Goal: Complete application form: Complete application form

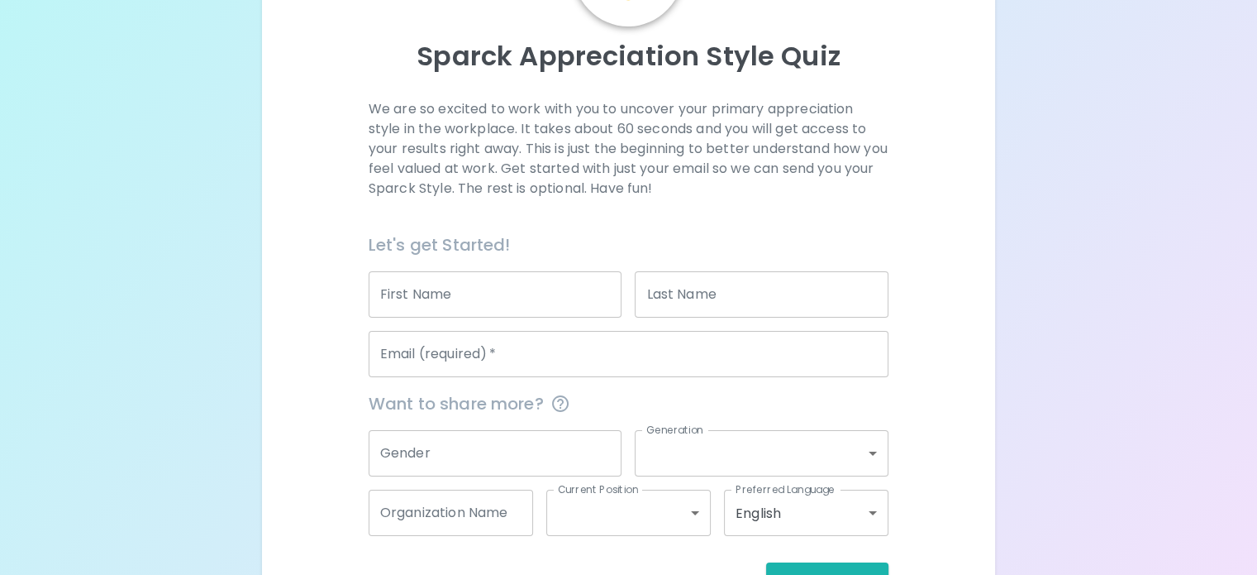
scroll to position [165, 0]
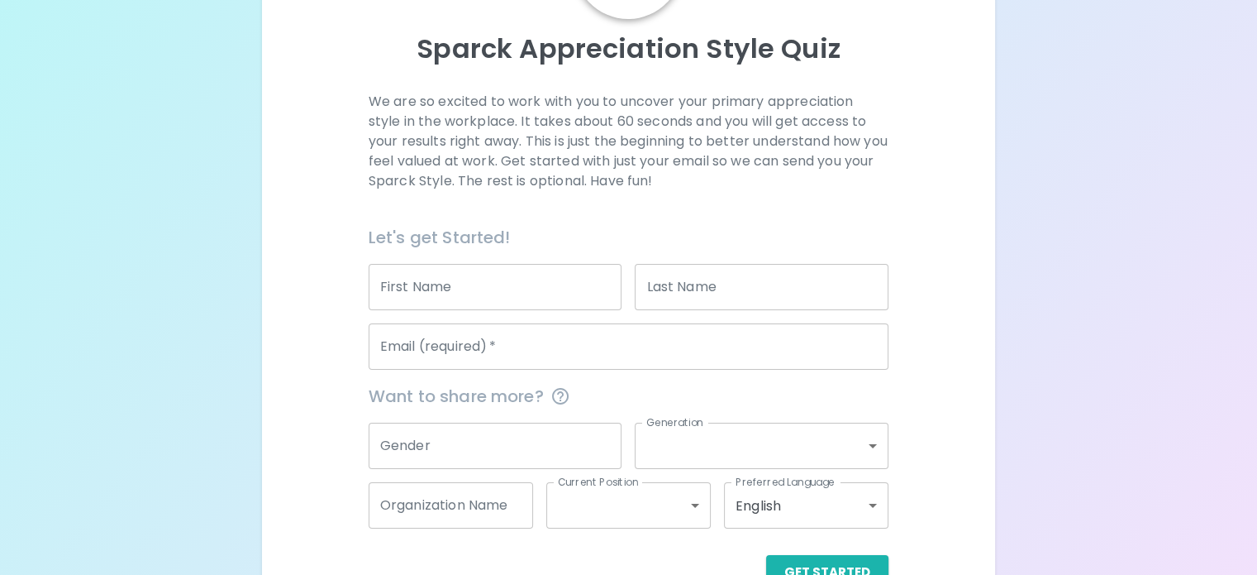
click at [493, 310] on input "First Name" at bounding box center [496, 287] width 254 height 46
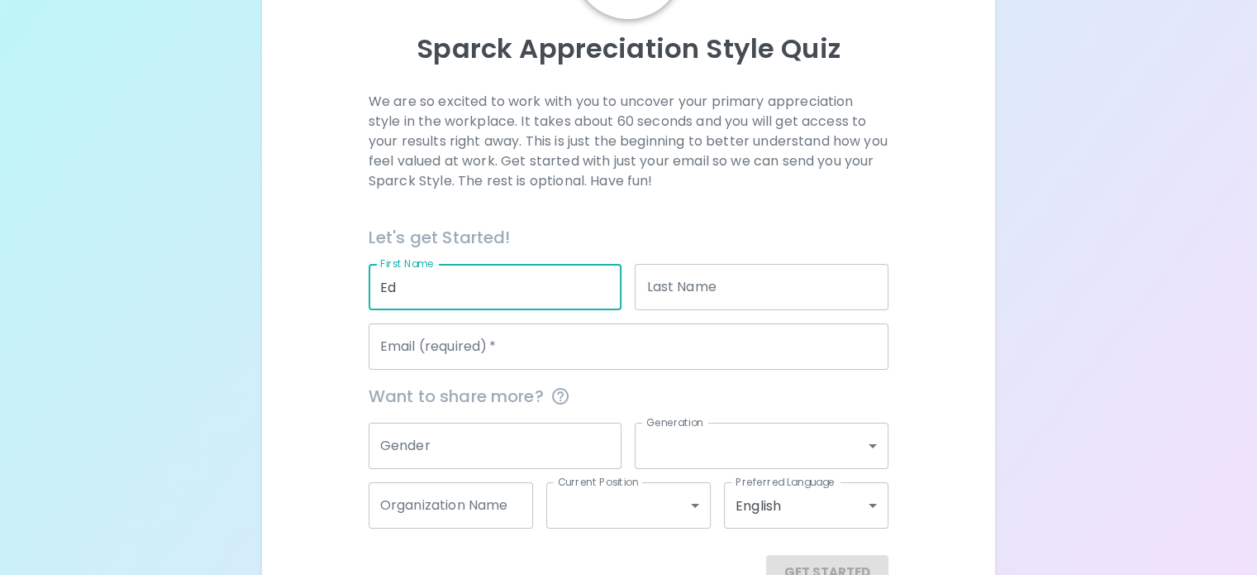
type input "Ed"
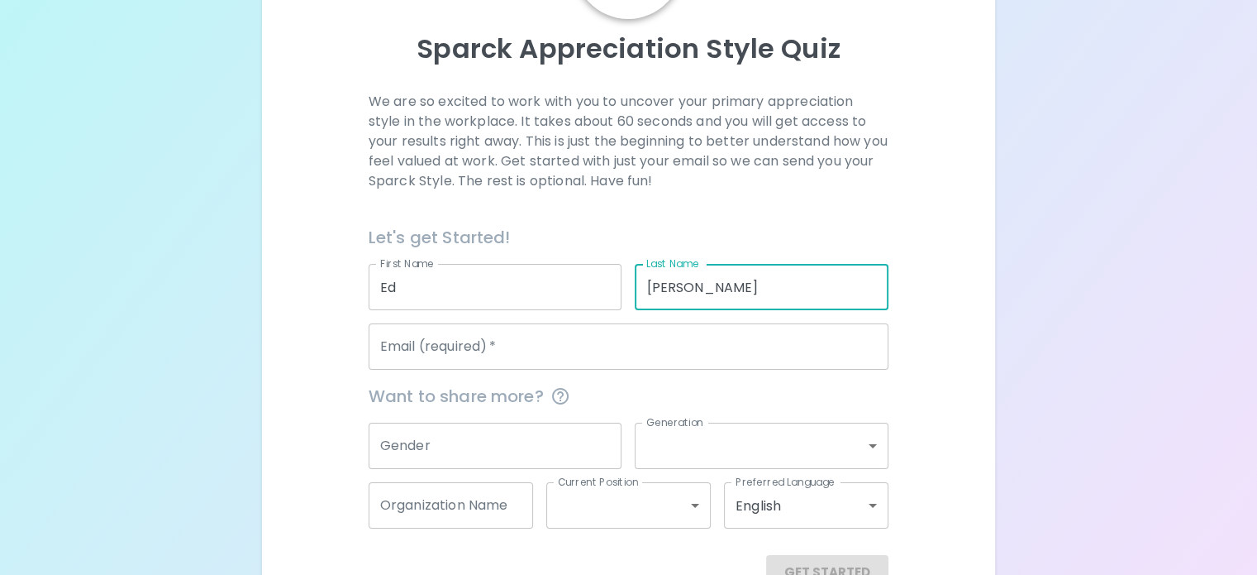
type input "[PERSON_NAME]"
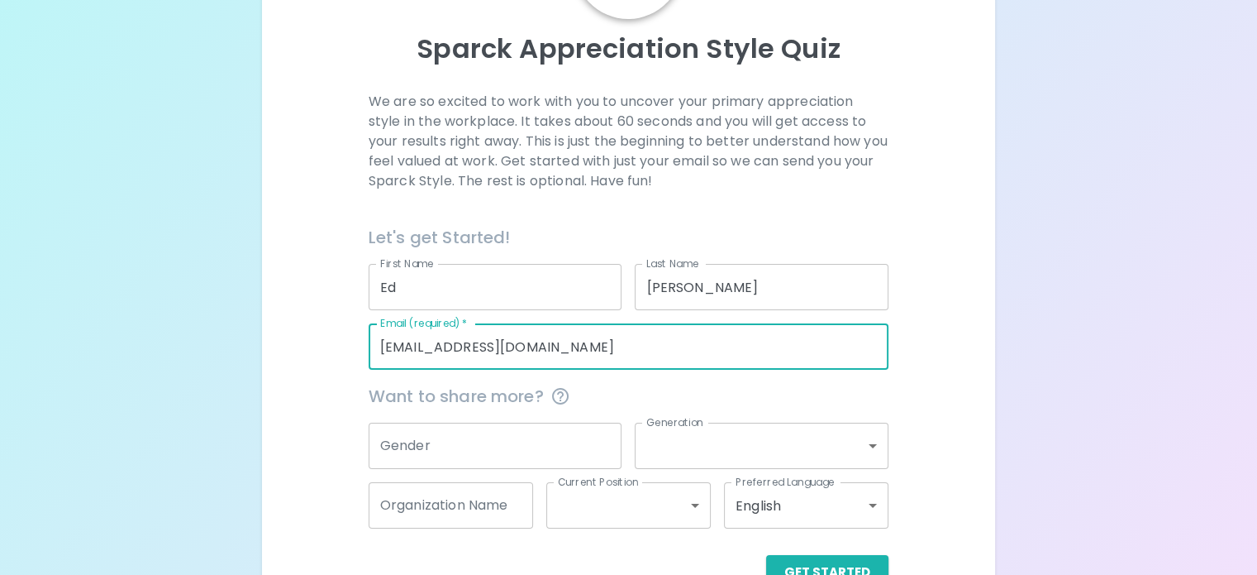
type input "[EMAIL_ADDRESS][DOMAIN_NAME]"
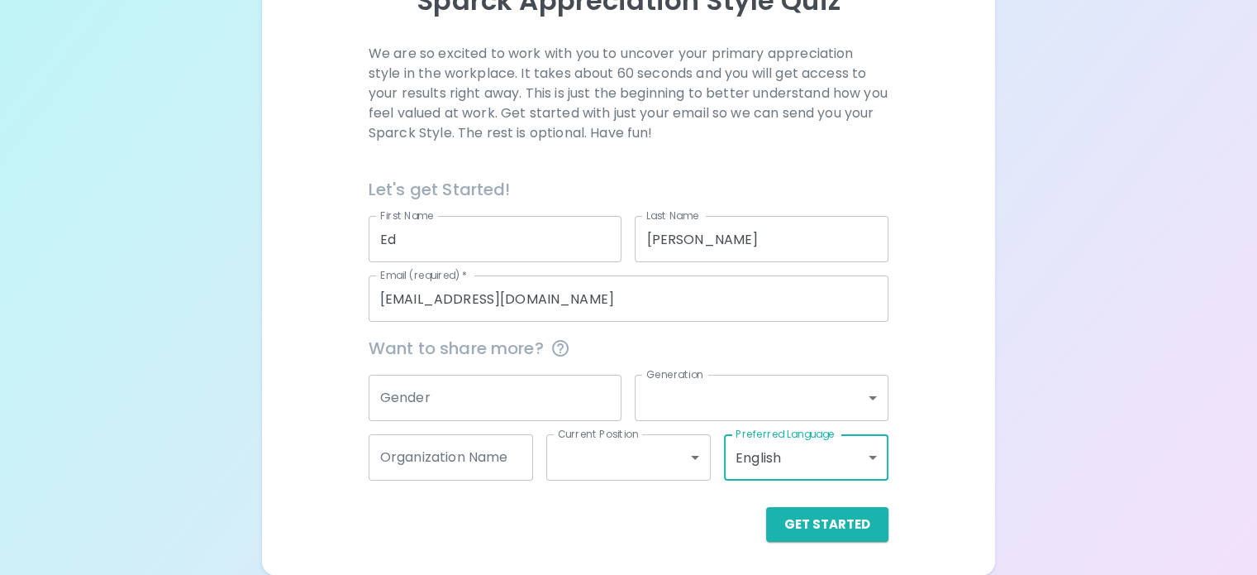
scroll to position [252, 0]
click at [785, 537] on button "Get Started" at bounding box center [827, 524] width 122 height 35
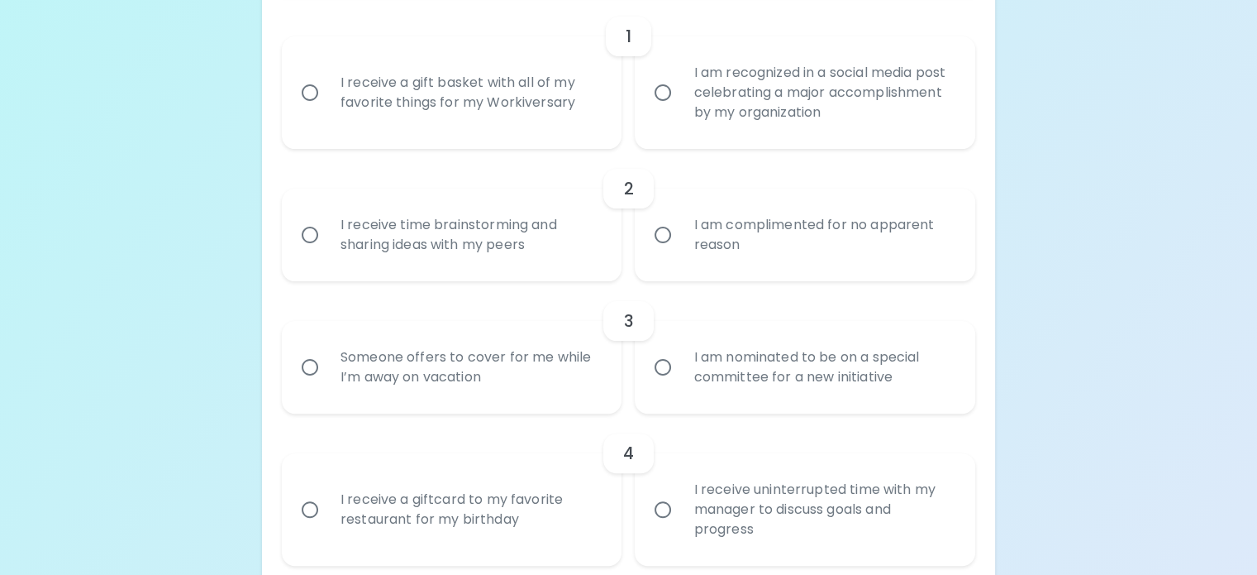
scroll to position [417, 0]
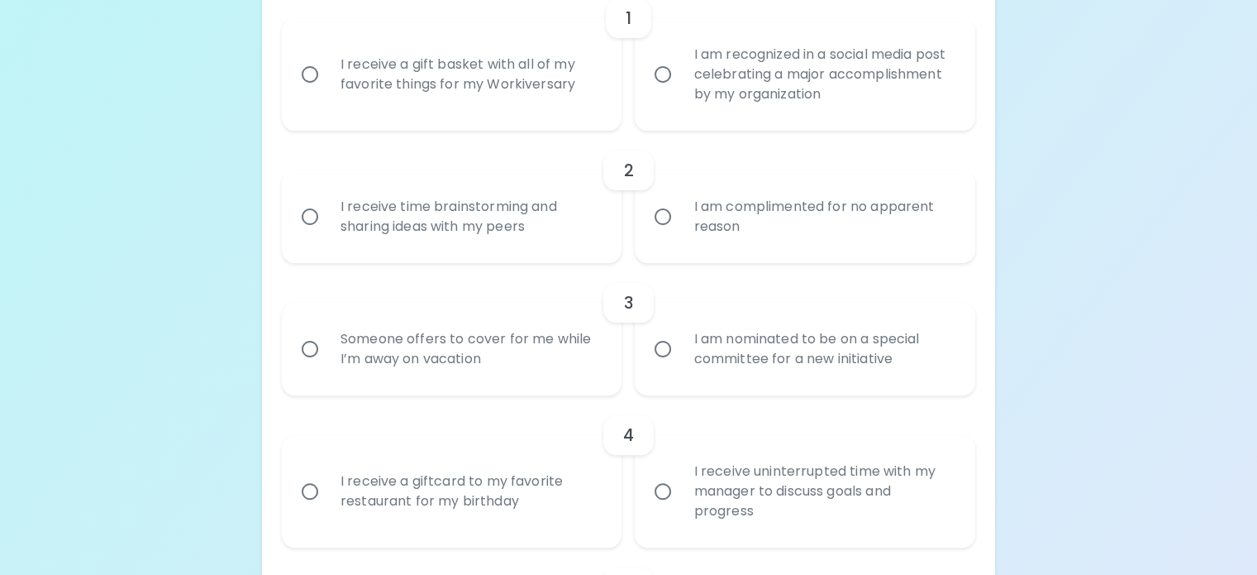
click at [327, 234] on input "I receive time brainstorming and sharing ideas with my peers" at bounding box center [310, 216] width 35 height 35
radio input "true"
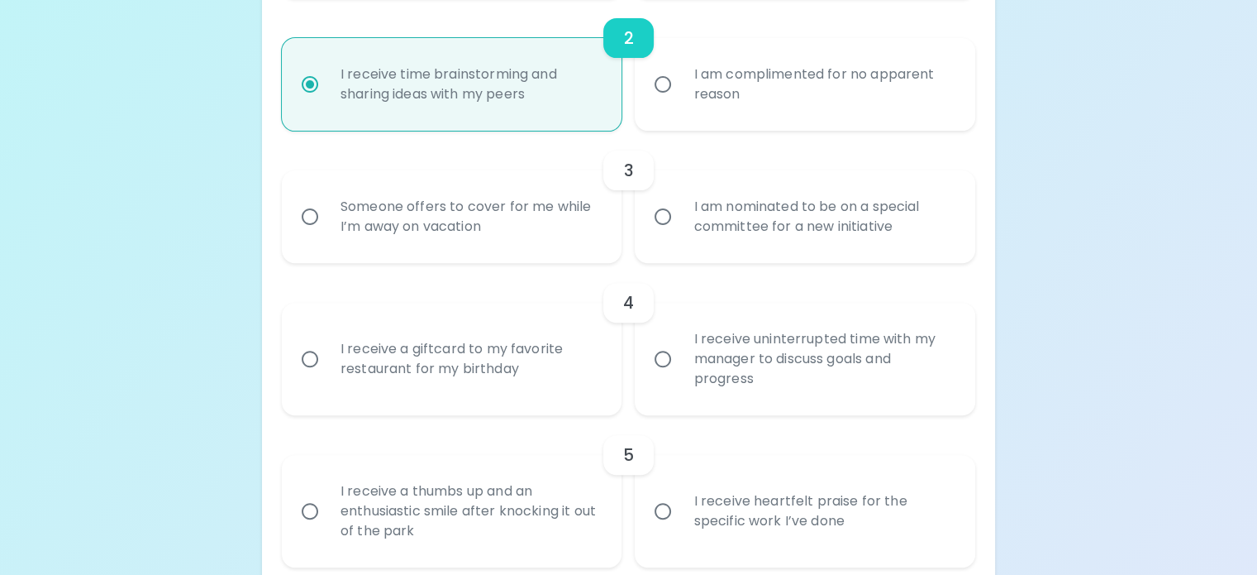
scroll to position [467, 0]
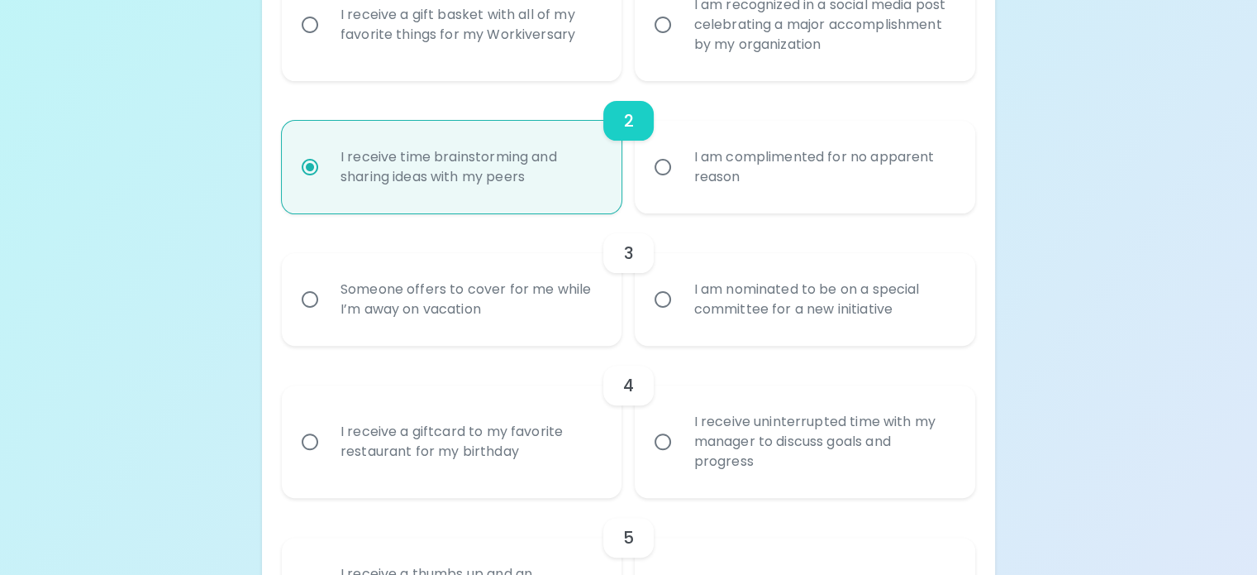
click at [658, 42] on input "I am recognized in a social media post celebrating a major accomplishment by my…" at bounding box center [663, 24] width 35 height 35
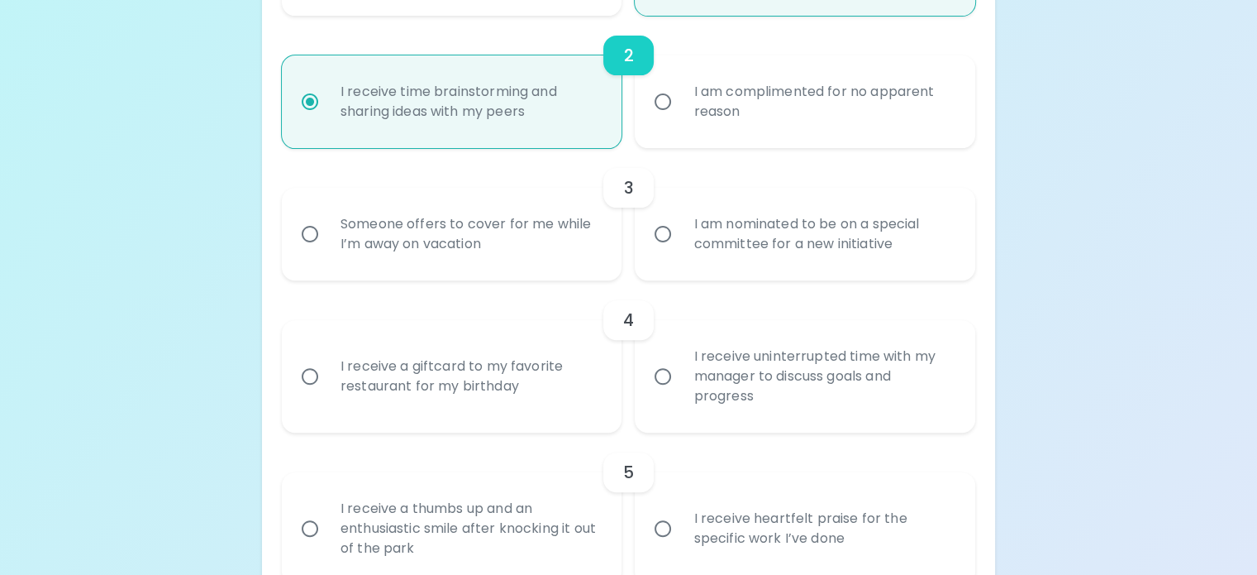
scroll to position [599, 0]
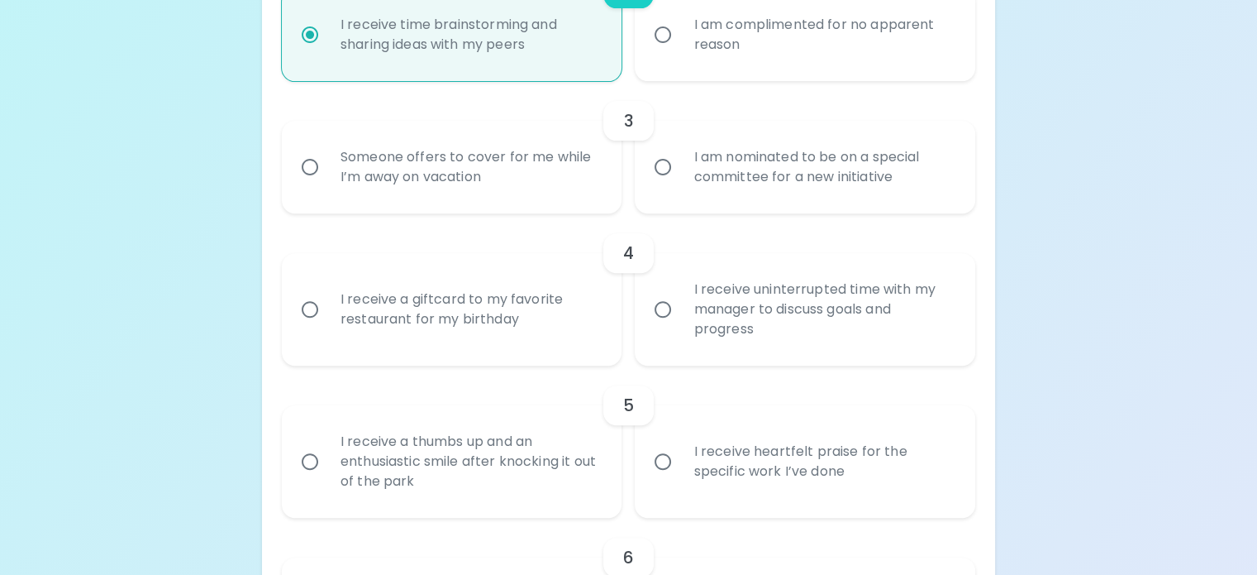
radio input "true"
click at [659, 184] on input "I am nominated to be on a special committee for a new initiative" at bounding box center [663, 167] width 35 height 35
radio input "true"
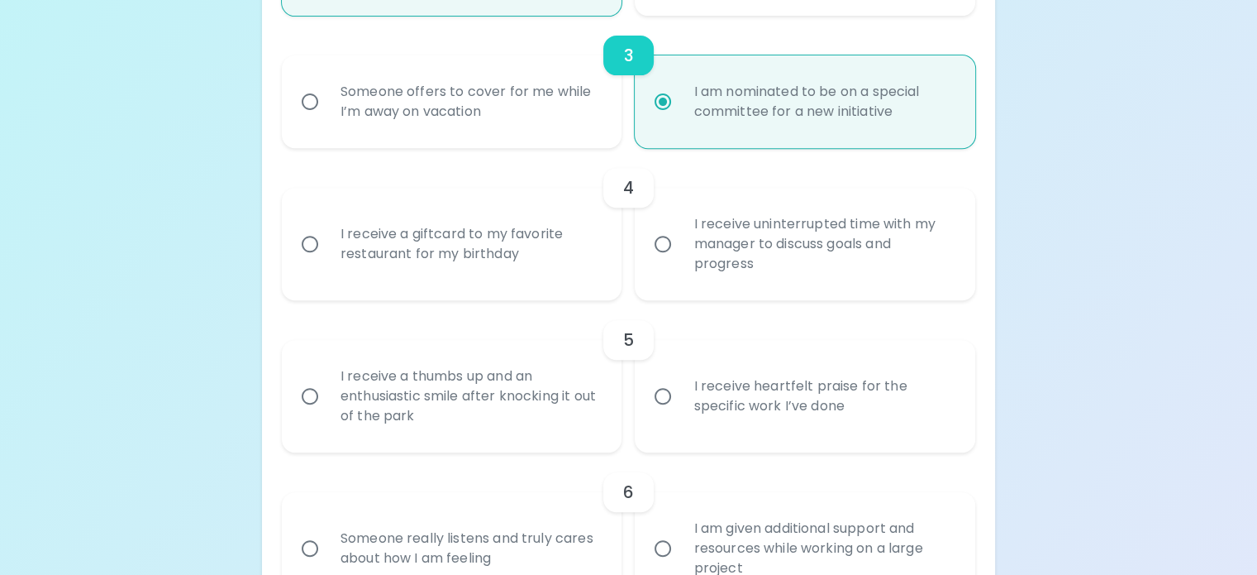
scroll to position [732, 0]
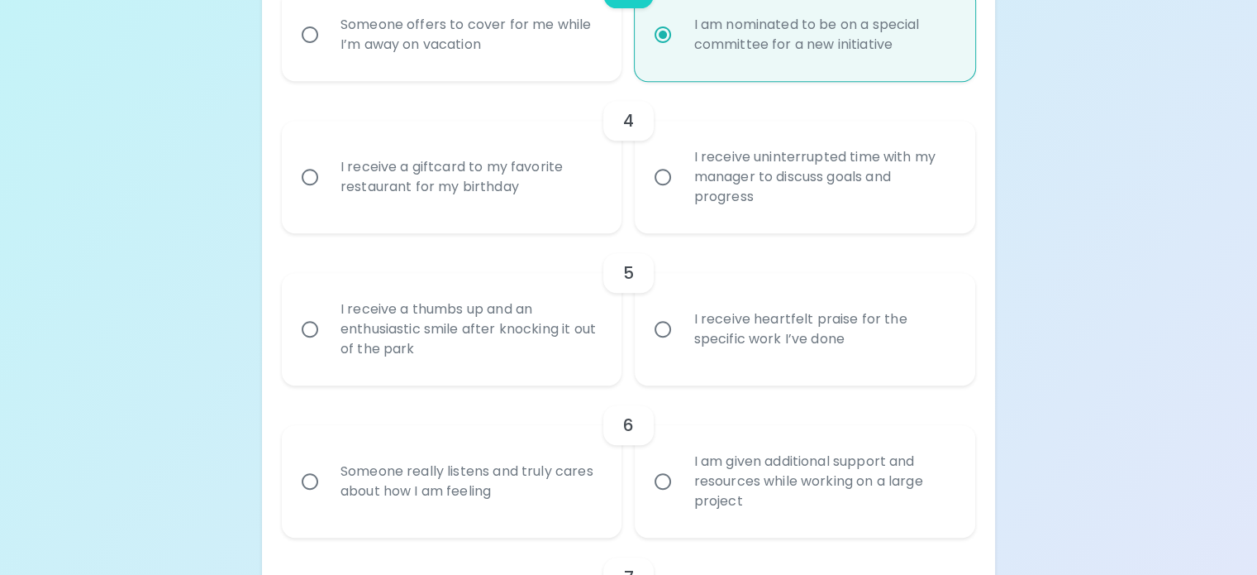
radio input "true"
click at [327, 194] on input "I receive a giftcard to my favorite restaurant for my birthday" at bounding box center [310, 177] width 35 height 35
radio input "false"
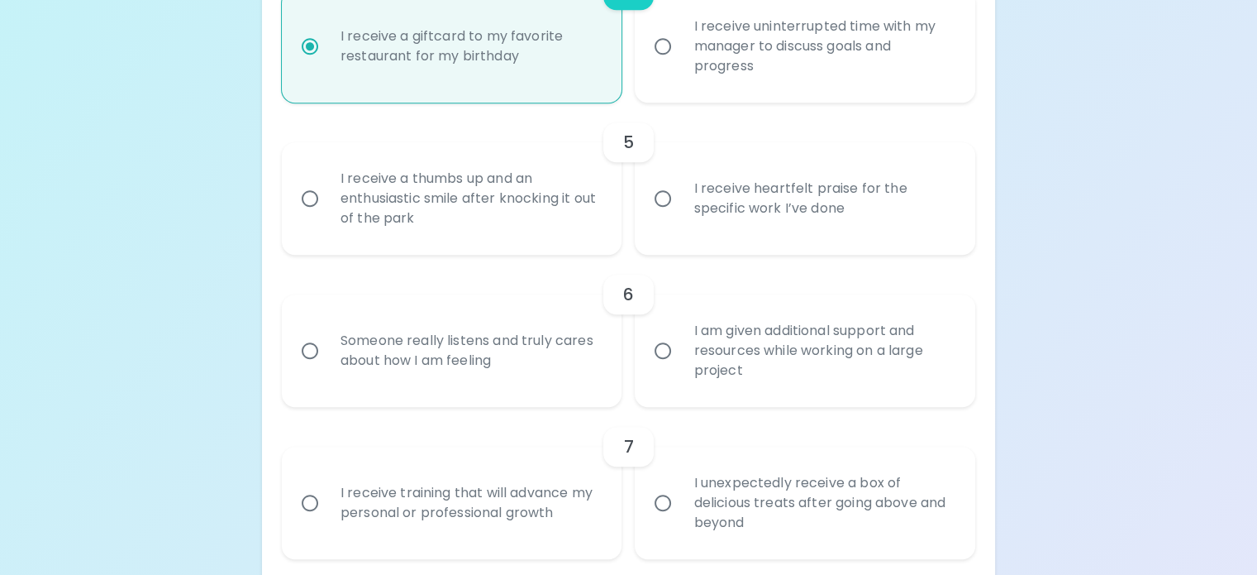
scroll to position [864, 0]
radio input "true"
click at [655, 214] on input "I receive heartfelt praise for the specific work I’ve done" at bounding box center [663, 196] width 35 height 35
radio input "false"
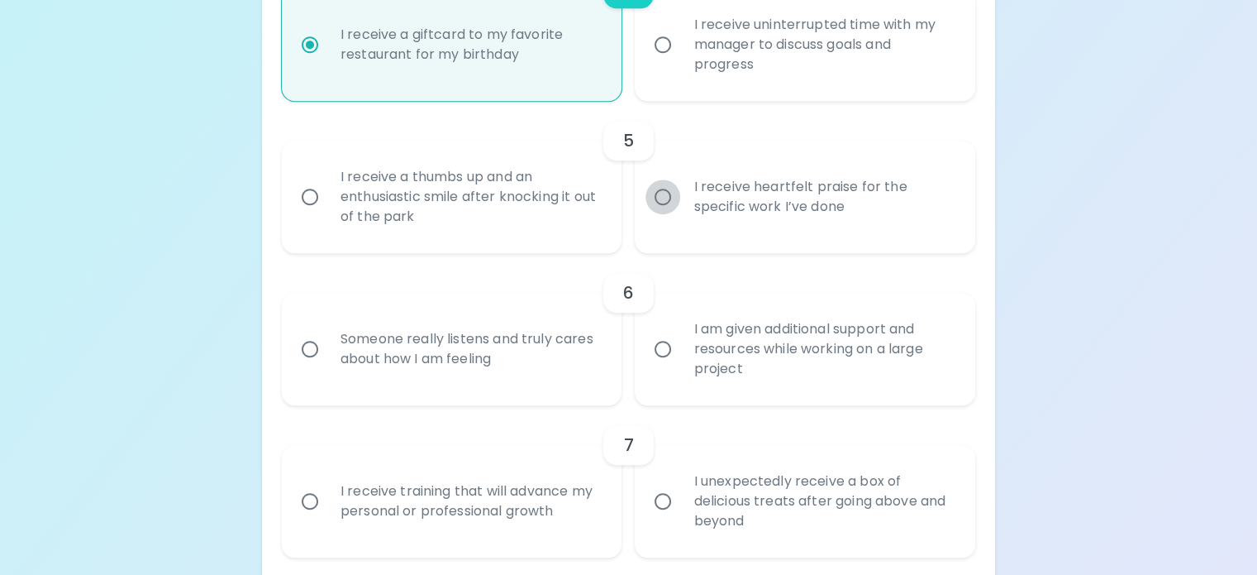
radio input "false"
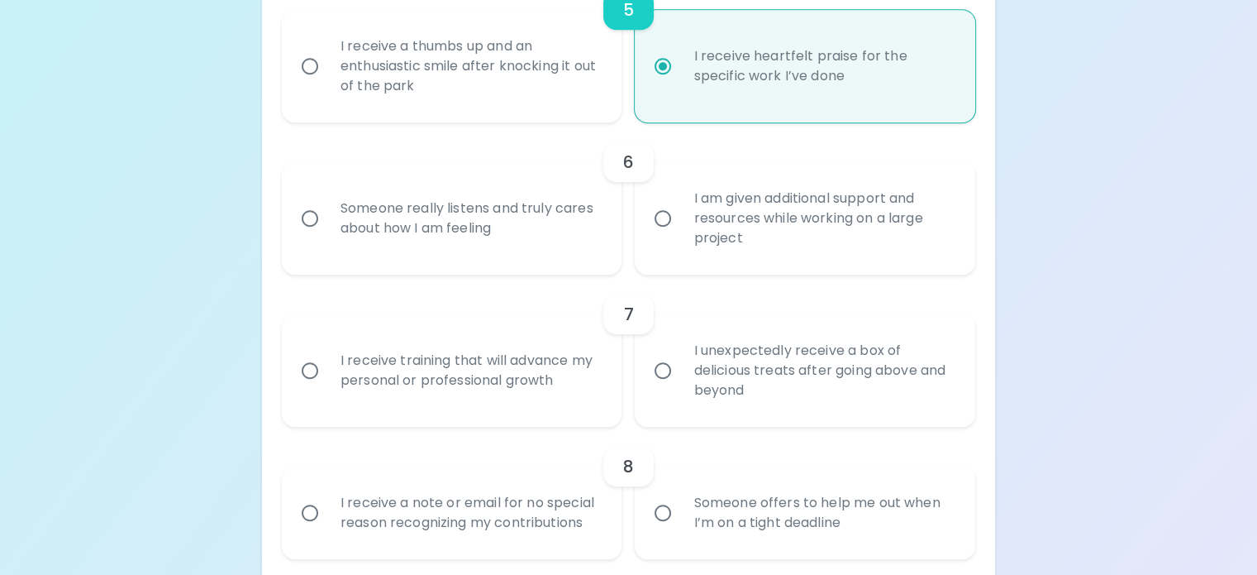
scroll to position [996, 0]
radio input "true"
click at [487, 256] on div "Someone really listens and truly cares about how I am feeling" at bounding box center [470, 216] width 286 height 79
click at [327, 234] on input "Someone really listens and truly cares about how I am feeling" at bounding box center [310, 216] width 35 height 35
radio input "false"
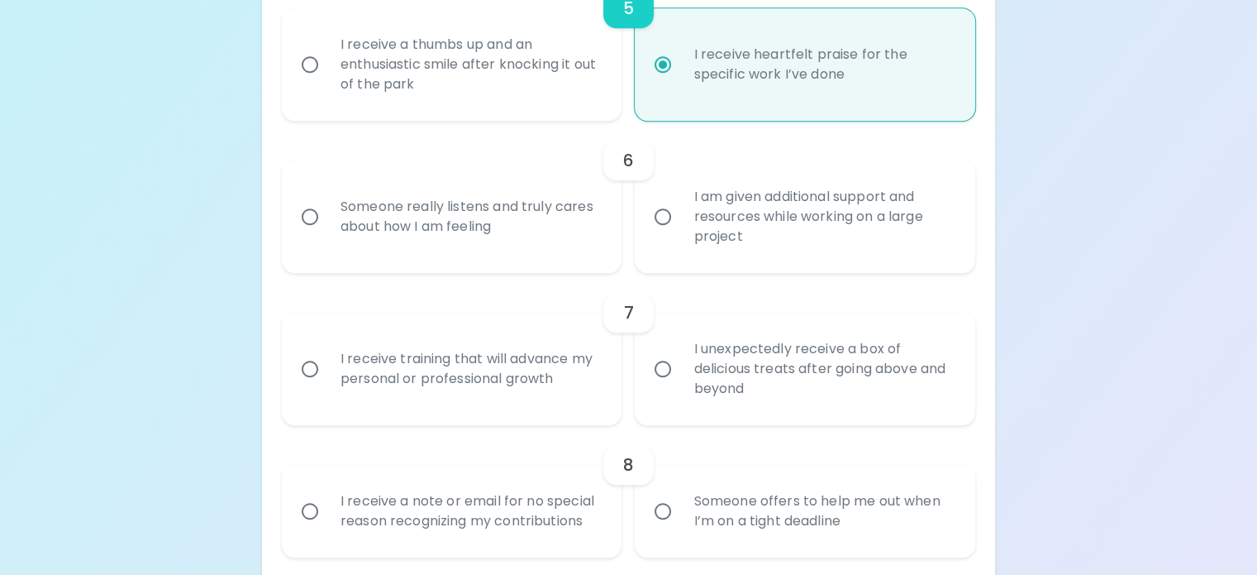
radio input "false"
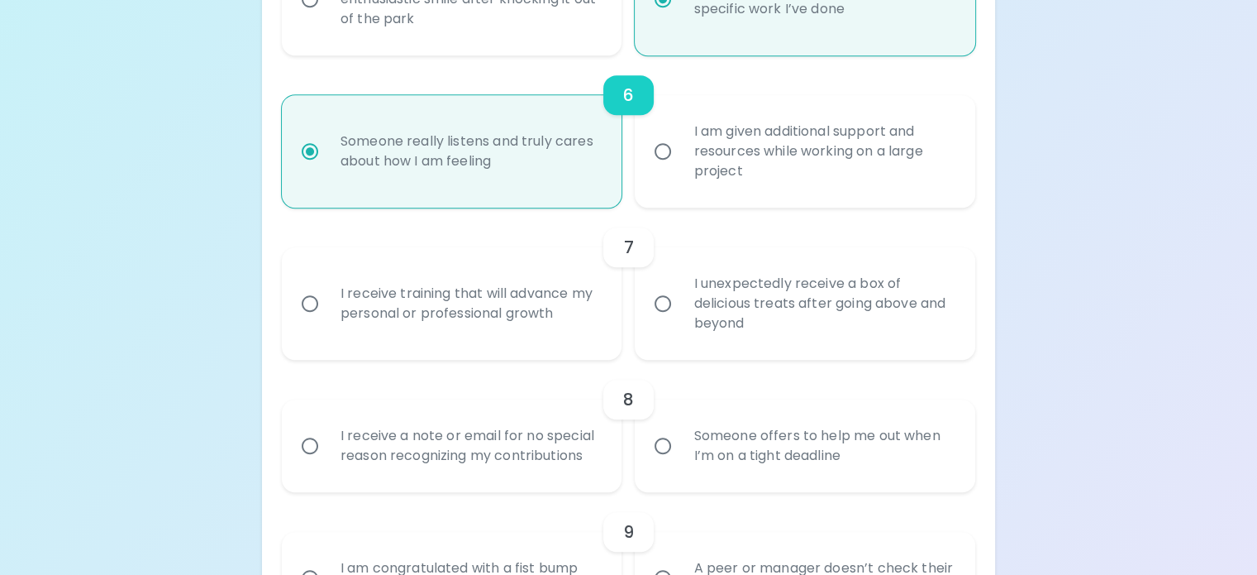
scroll to position [1128, 0]
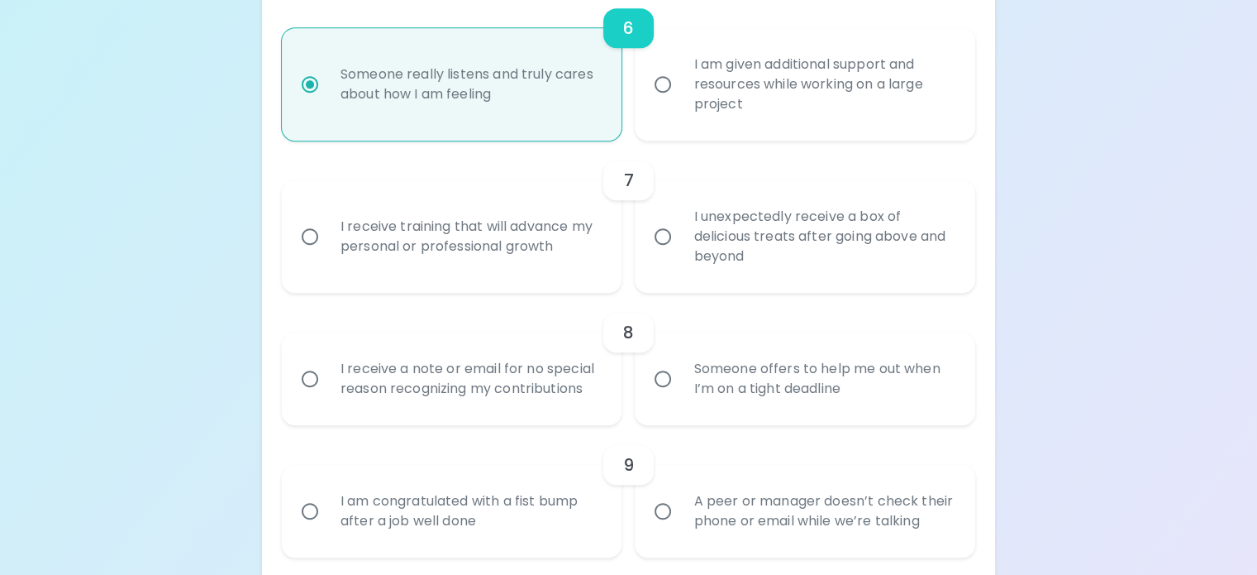
radio input "true"
click at [475, 276] on div "I receive training that will advance my personal or professional growth" at bounding box center [470, 236] width 286 height 79
click at [327, 254] on input "I receive training that will advance my personal or professional growth" at bounding box center [310, 236] width 35 height 35
radio input "false"
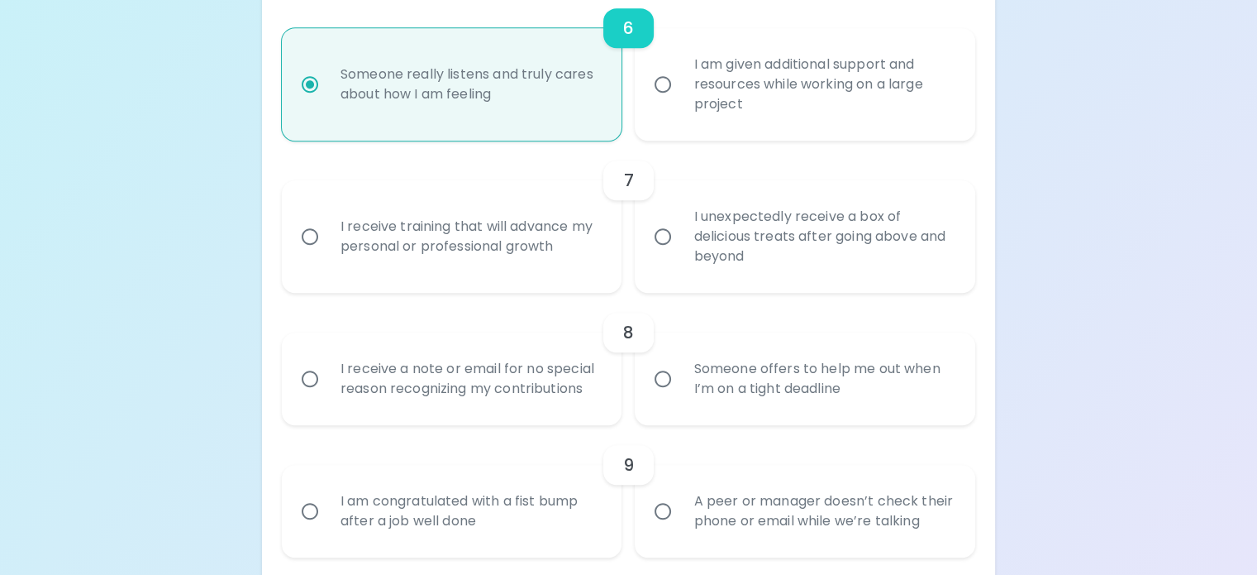
radio input "false"
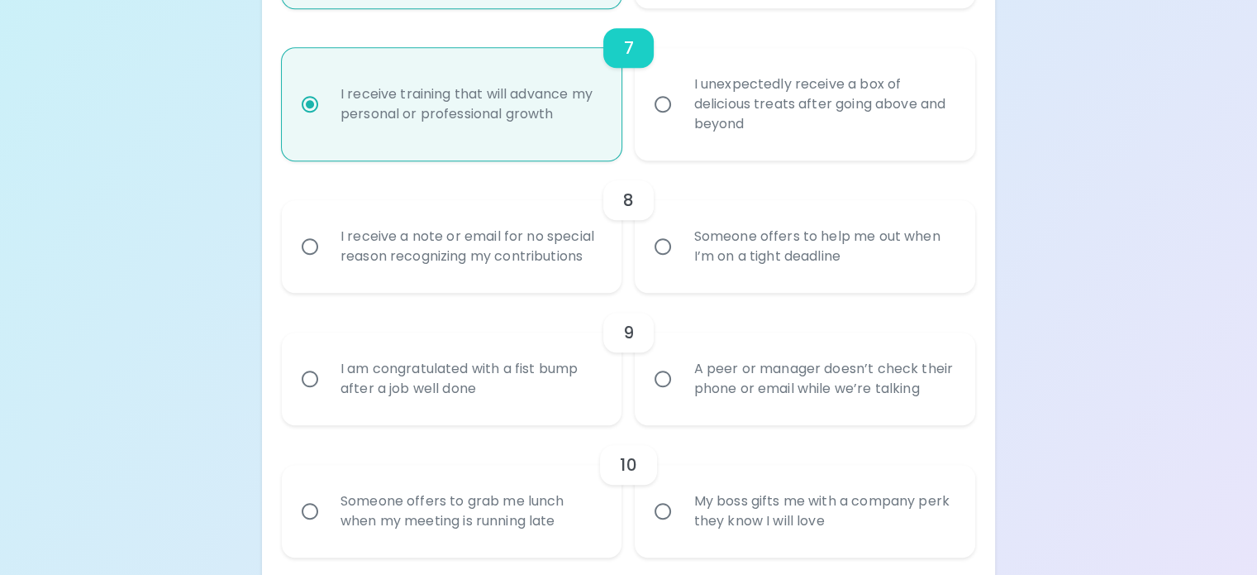
scroll to position [1343, 0]
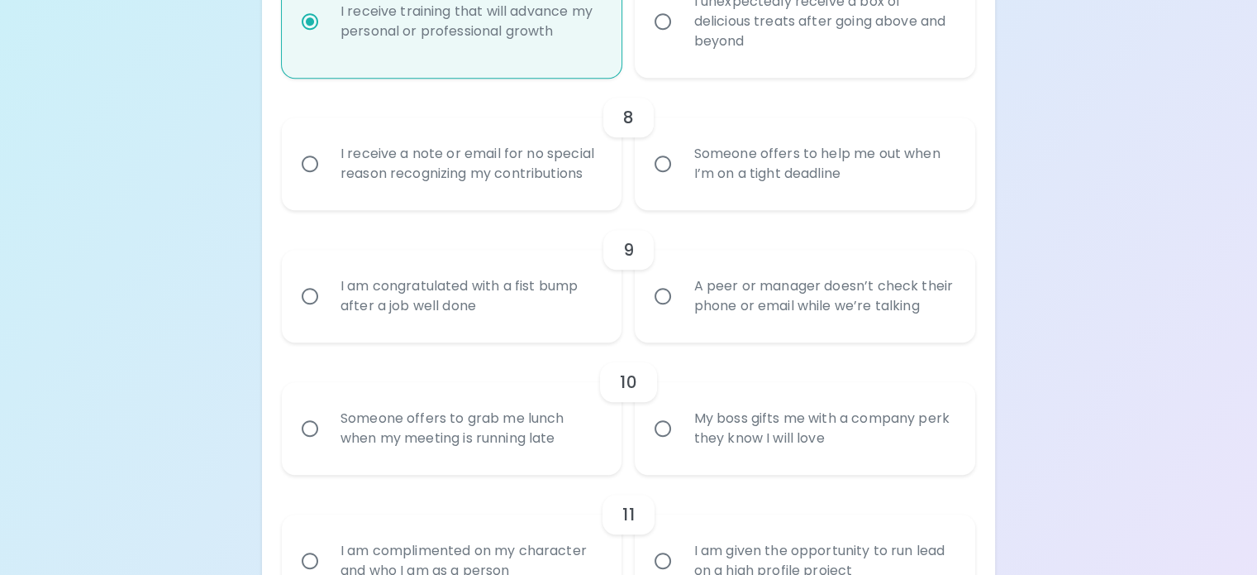
radio input "true"
click at [467, 203] on div "I receive a note or email for no special reason recognizing my contributions" at bounding box center [470, 163] width 286 height 79
click at [327, 181] on input "I receive a note or email for no special reason recognizing my contributions" at bounding box center [310, 163] width 35 height 35
radio input "false"
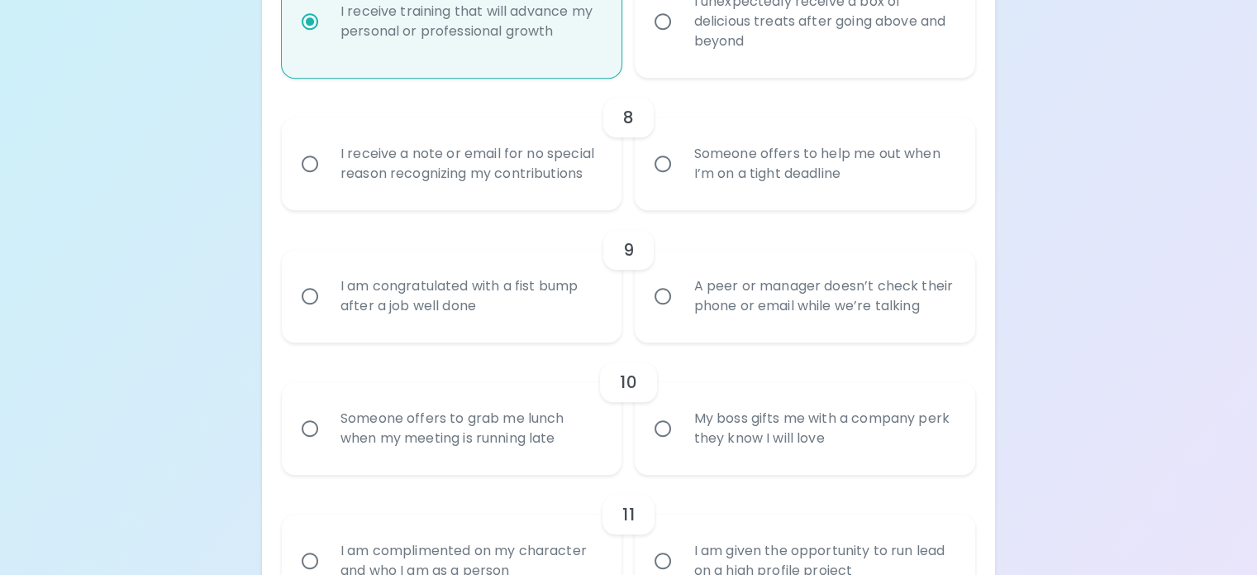
radio input "false"
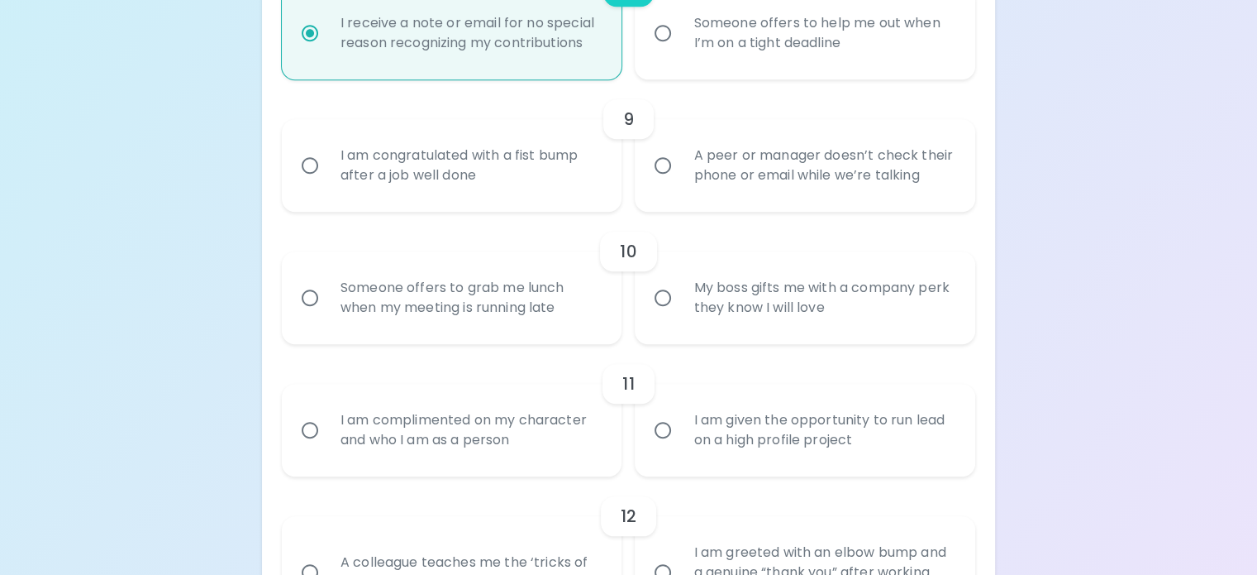
scroll to position [1476, 0]
radio input "true"
click at [659, 181] on input "A peer or manager doesn’t check their phone or email while we’re talking" at bounding box center [663, 163] width 35 height 35
radio input "false"
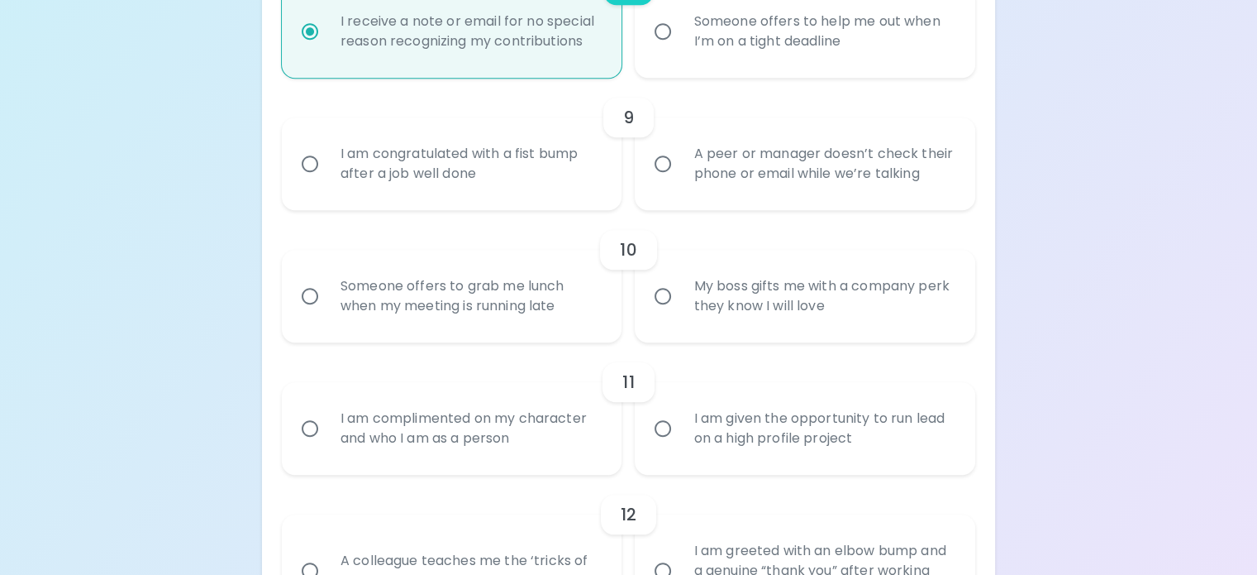
radio input "false"
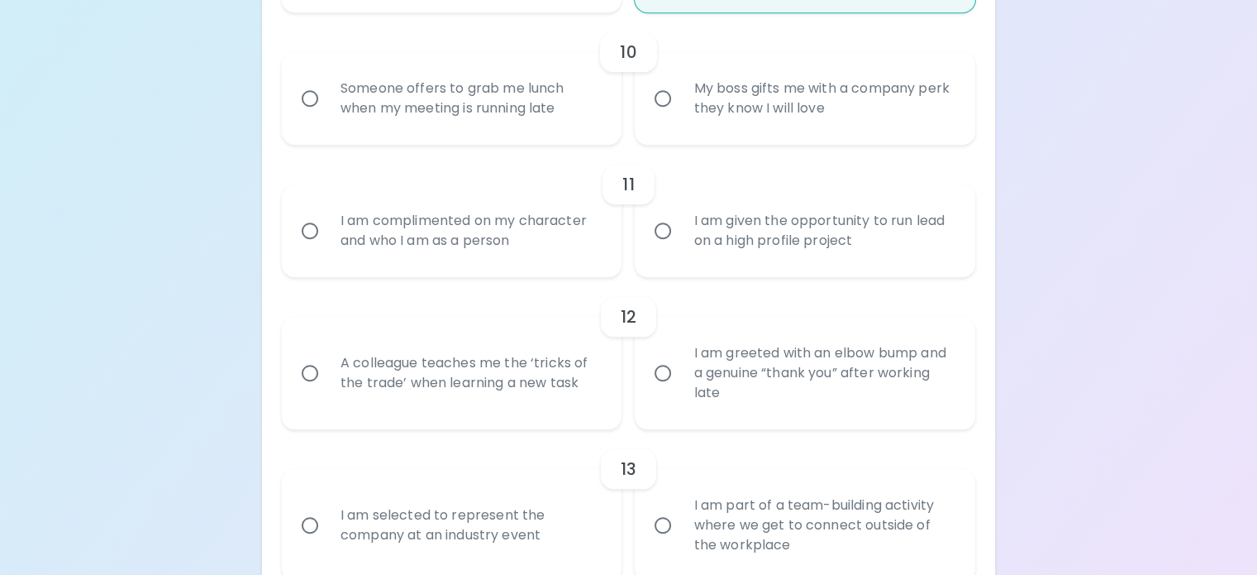
scroll to position [1691, 0]
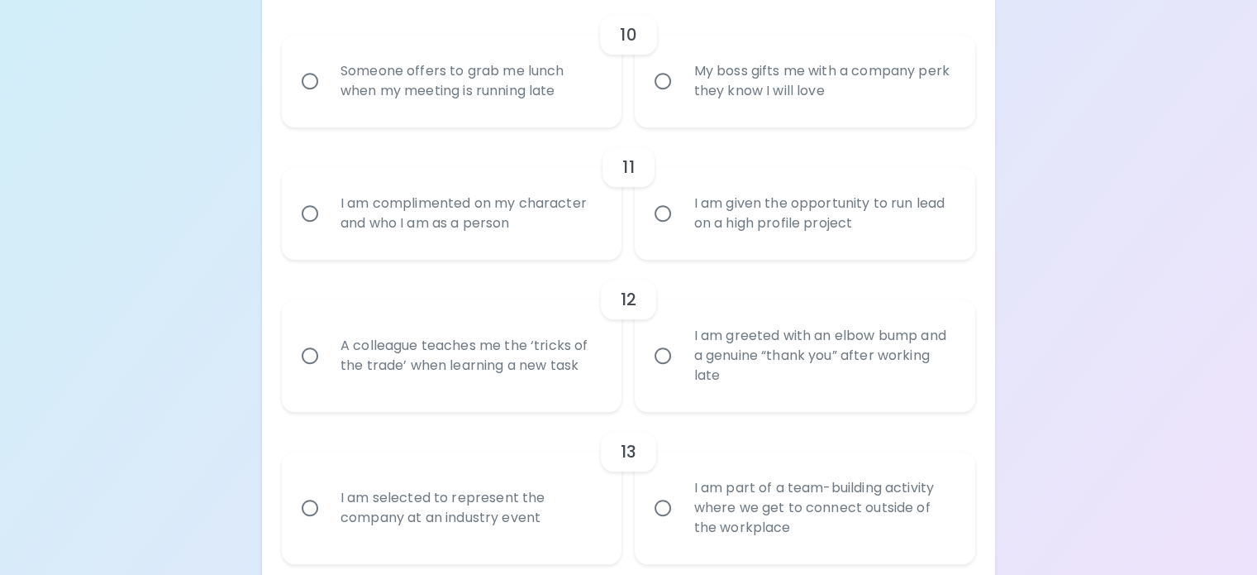
radio input "true"
radio input "false"
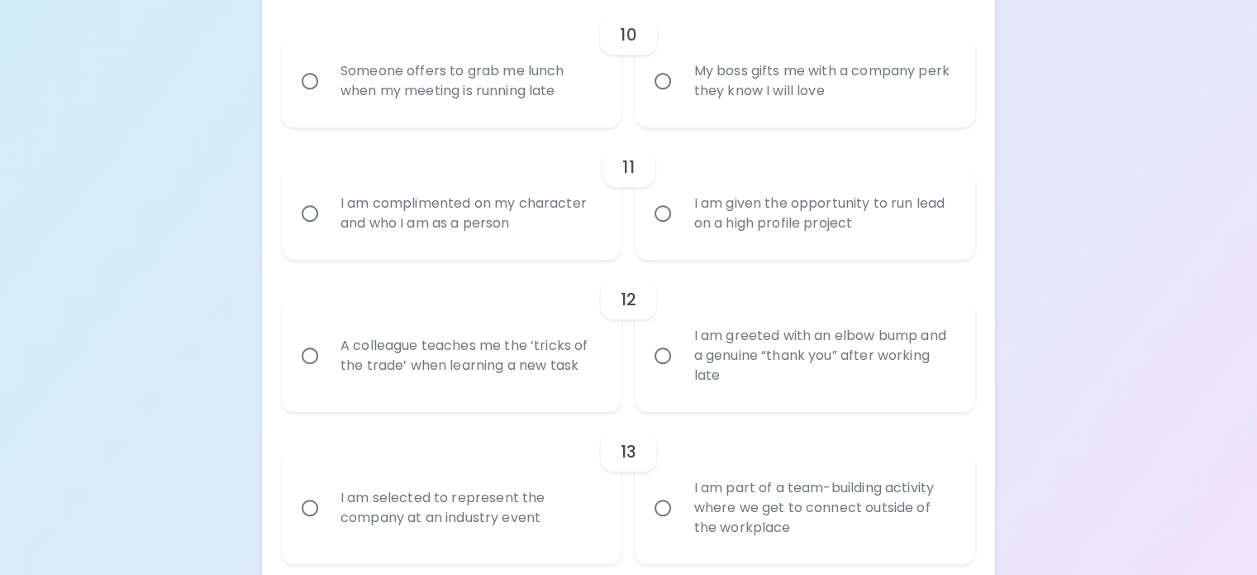
radio input "false"
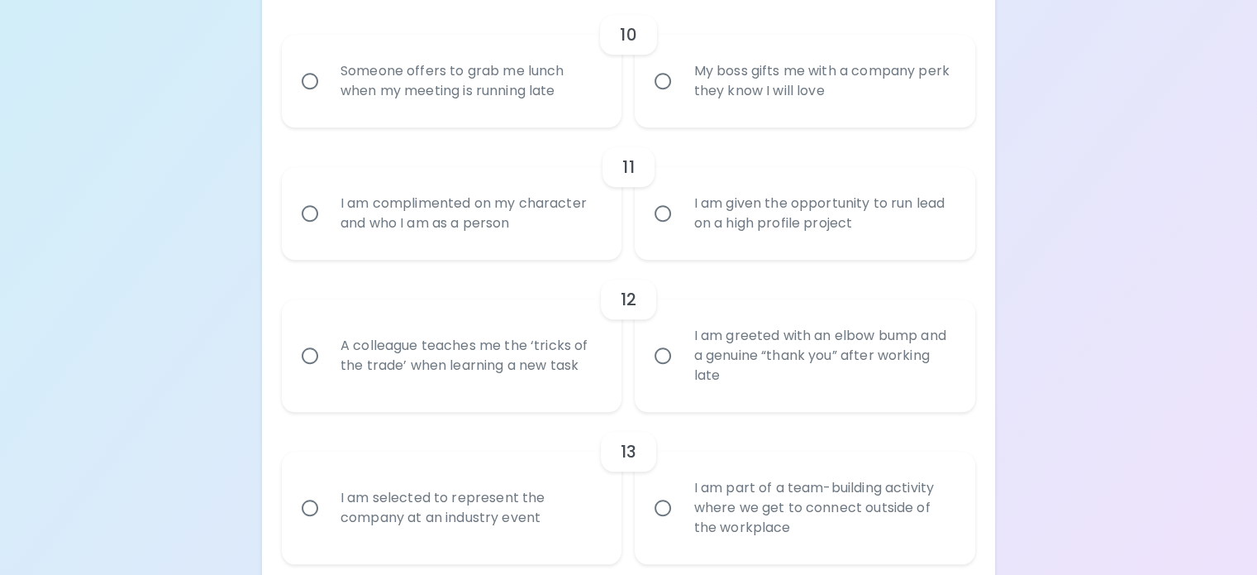
radio input "true"
click at [456, 121] on div "Someone offers to grab me lunch when my meeting is running late" at bounding box center [470, 80] width 286 height 79
click at [327, 98] on input "Someone offers to grab me lunch when my meeting is running late" at bounding box center [310, 81] width 35 height 35
radio input "false"
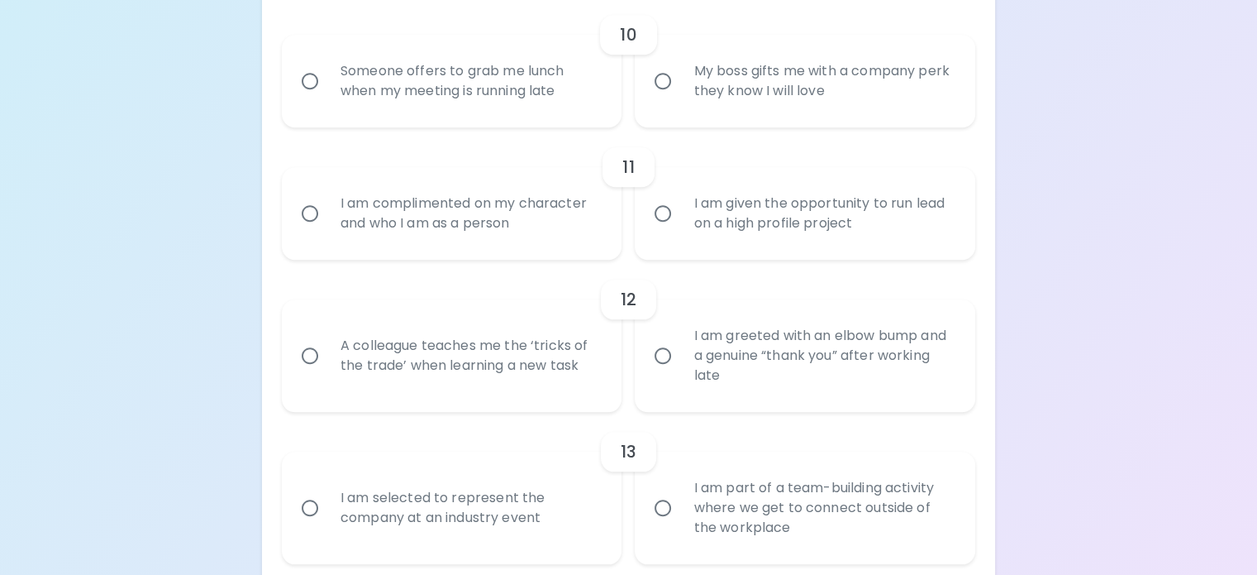
radio input "false"
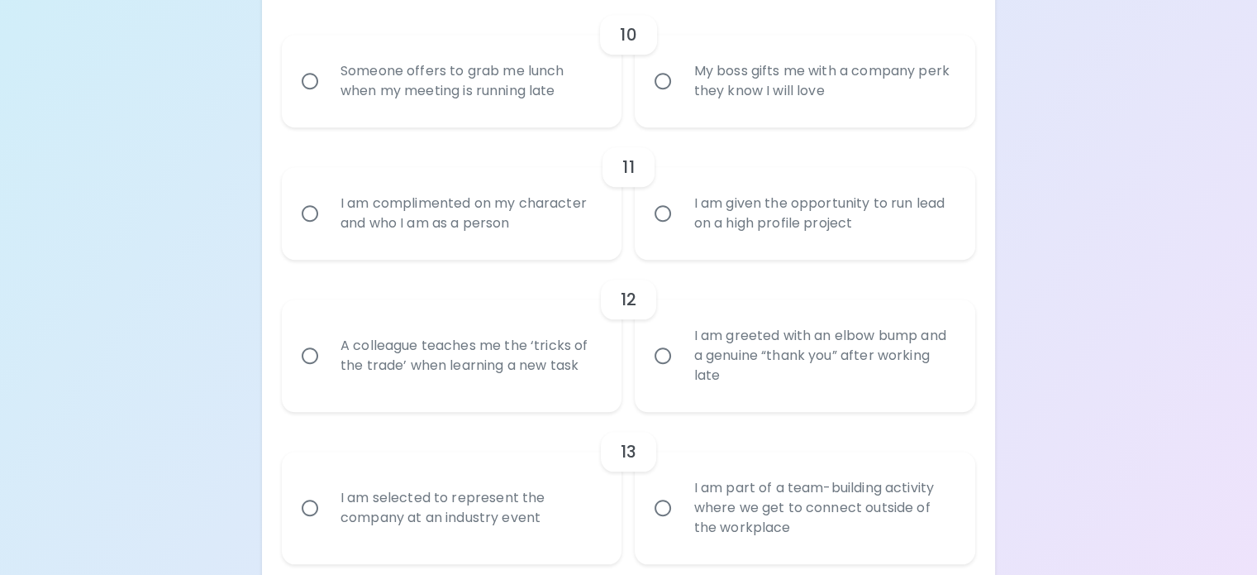
radio input "false"
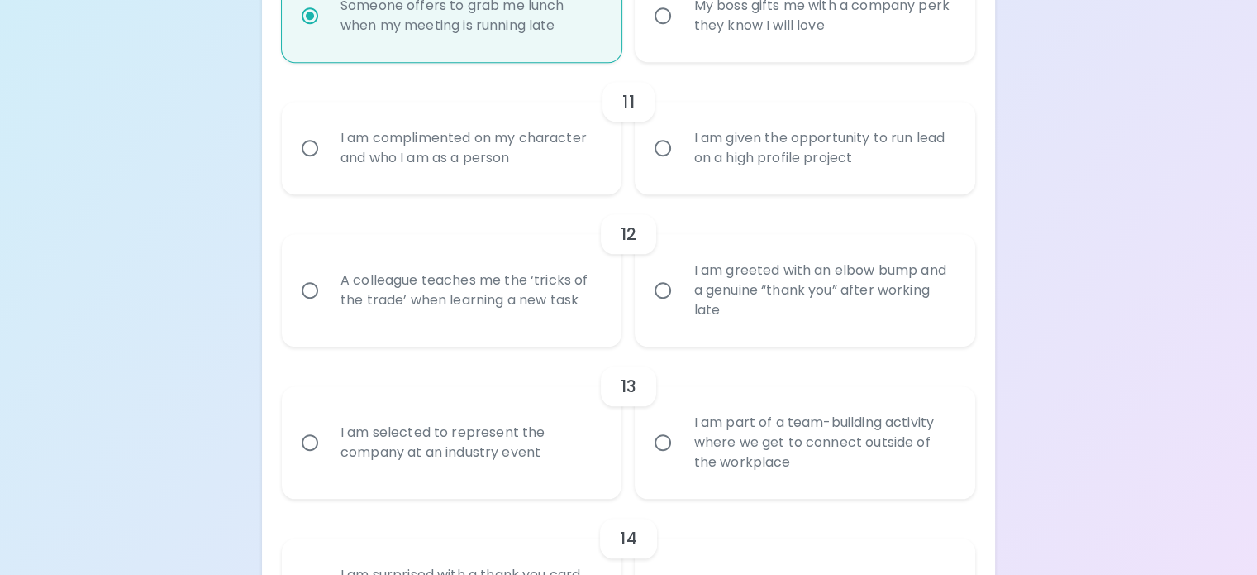
scroll to position [1823, 0]
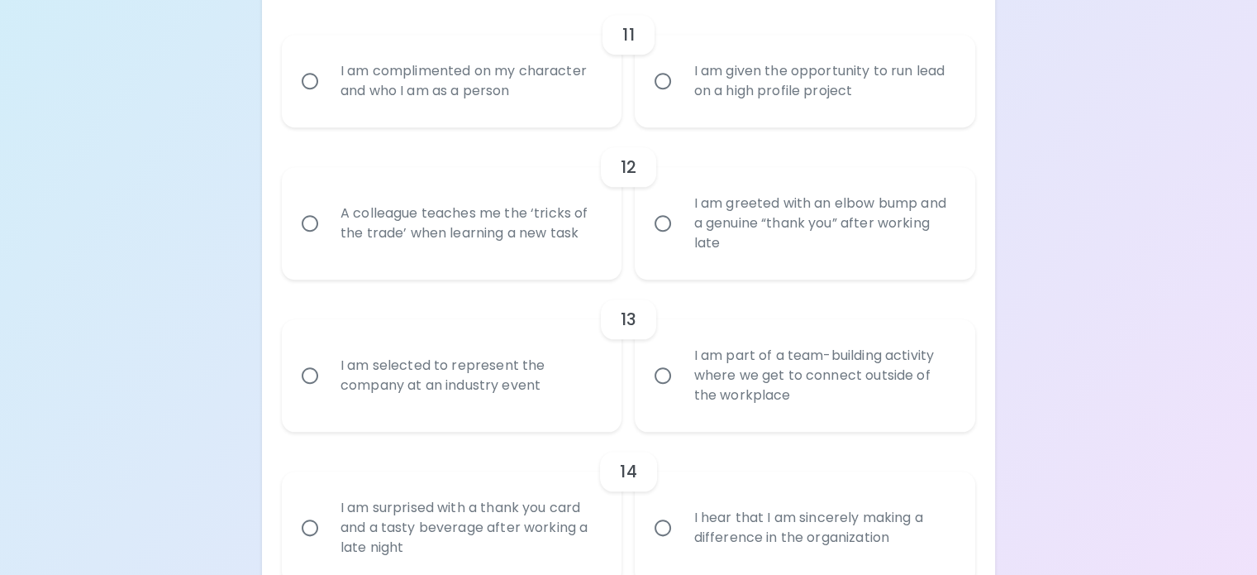
radio input "true"
click at [464, 121] on div "I am complimented on my character and who I am as a person" at bounding box center [470, 80] width 286 height 79
click at [327, 98] on input "I am complimented on my character and who I am as a person" at bounding box center [310, 81] width 35 height 35
radio input "false"
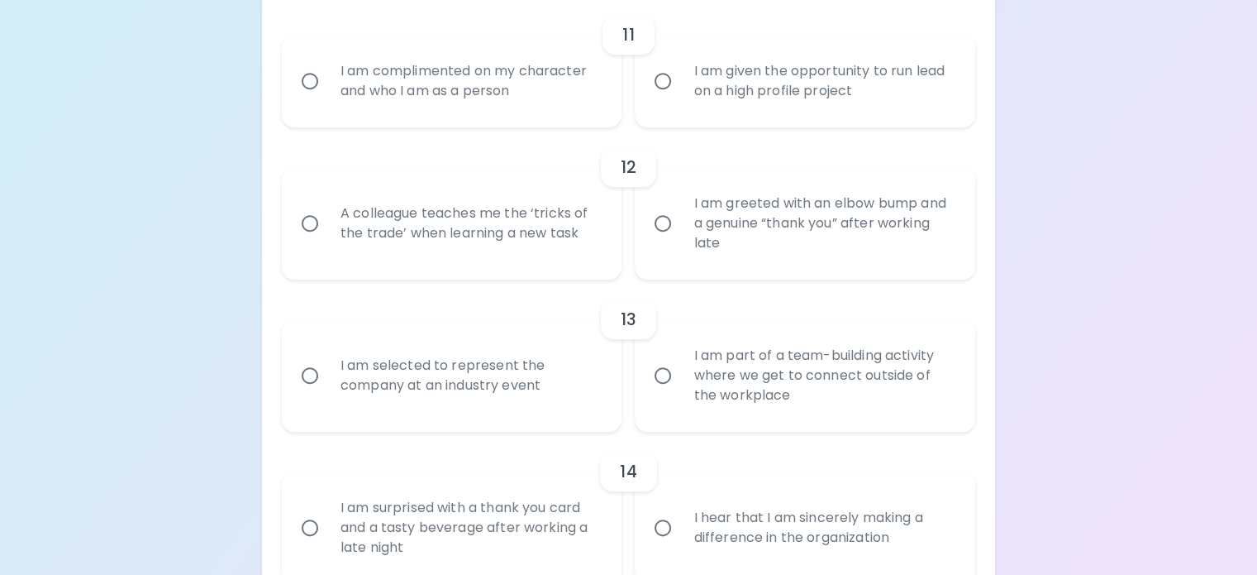
radio input "false"
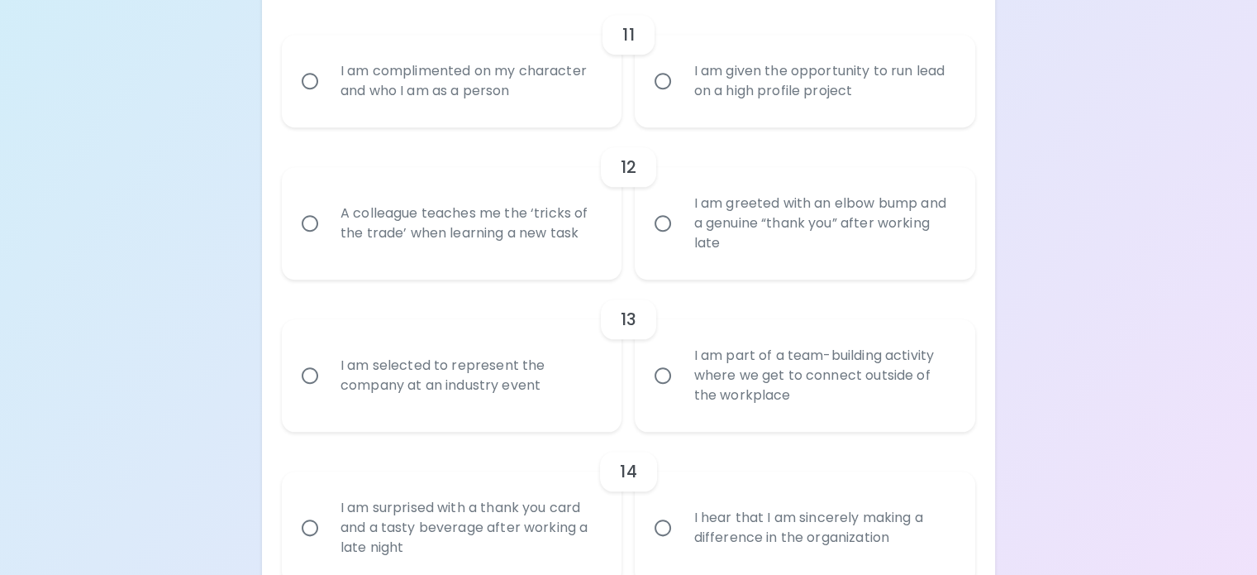
radio input "false"
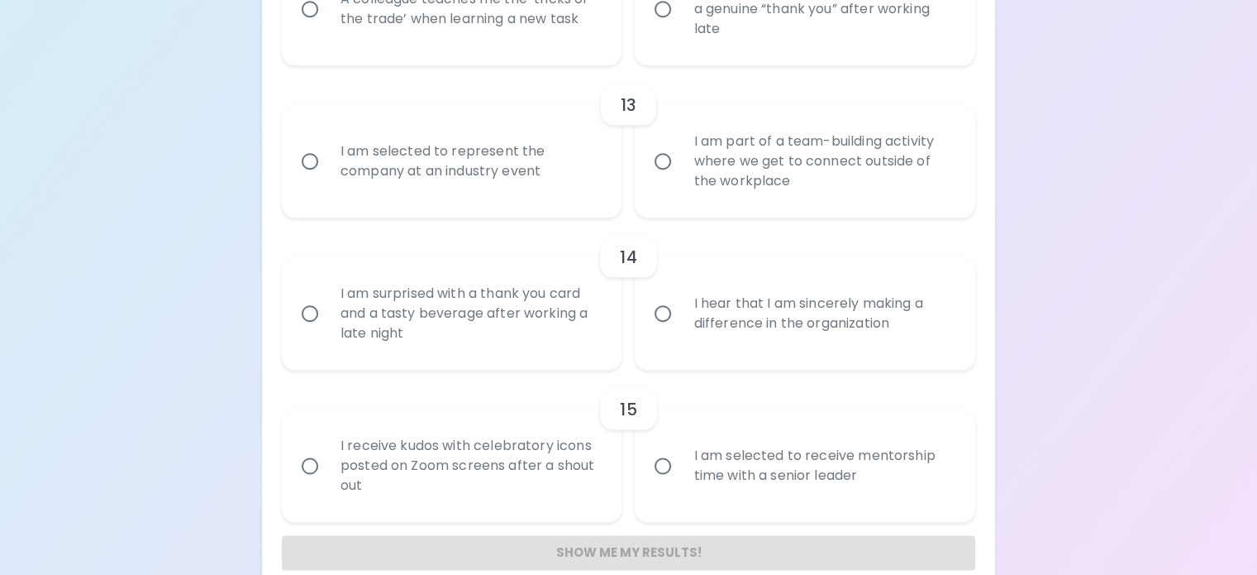
scroll to position [2038, 0]
radio input "true"
click at [463, 48] on div "A colleague teaches me the ‘tricks of the trade’ when learning a new task" at bounding box center [470, 8] width 286 height 79
click at [327, 26] on input "A colleague teaches me the ‘tricks of the trade’ when learning a new task" at bounding box center [310, 8] width 35 height 35
radio input "false"
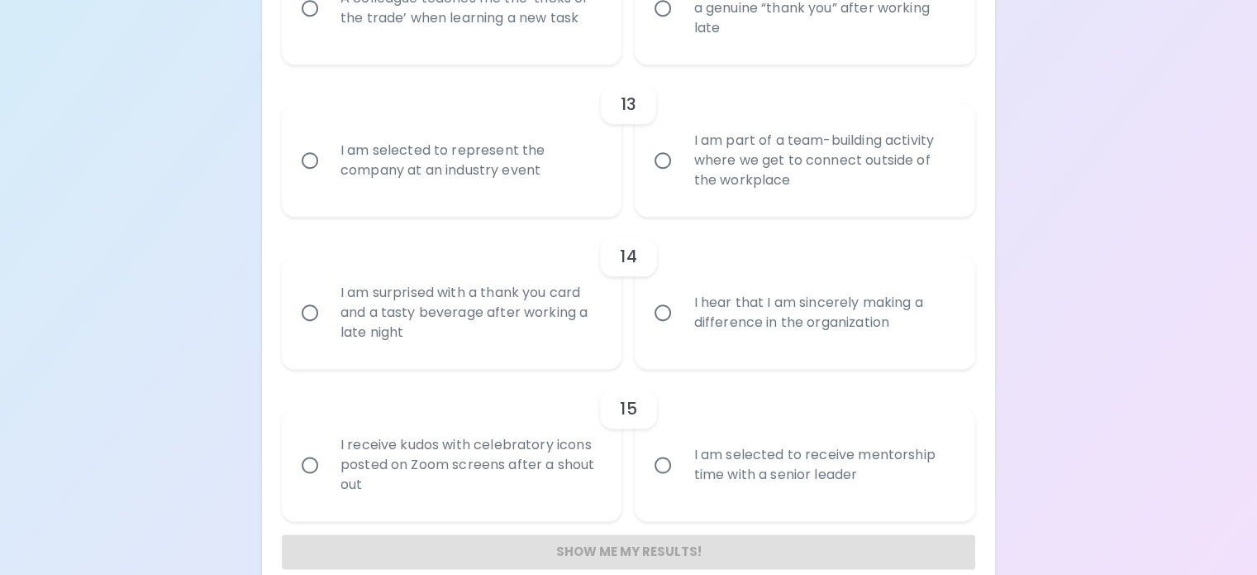
radio input "false"
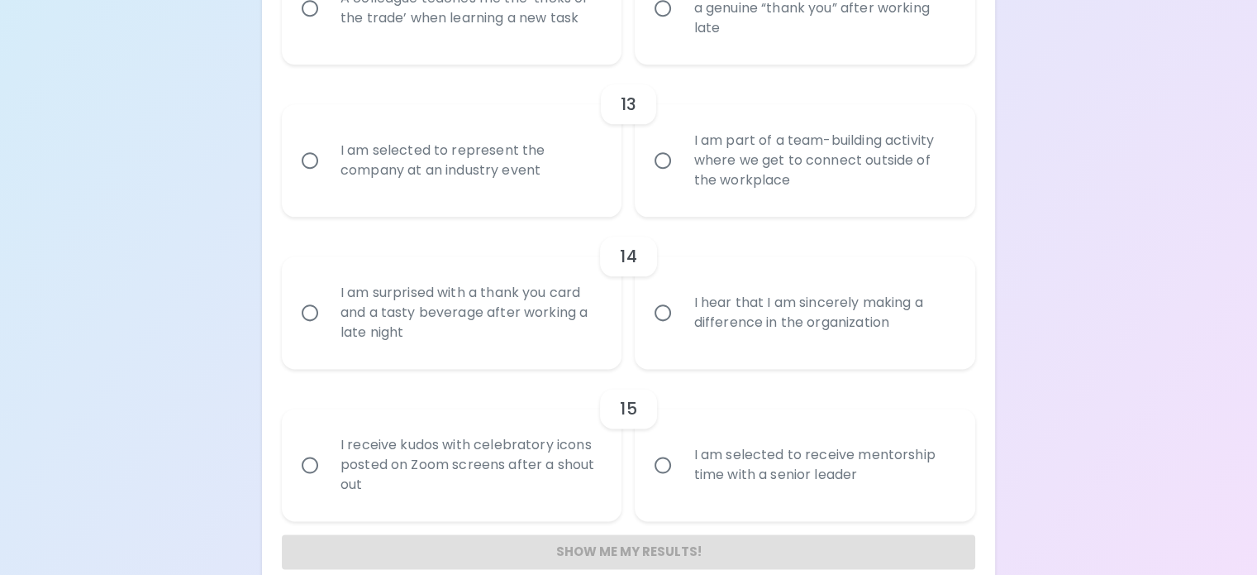
radio input "false"
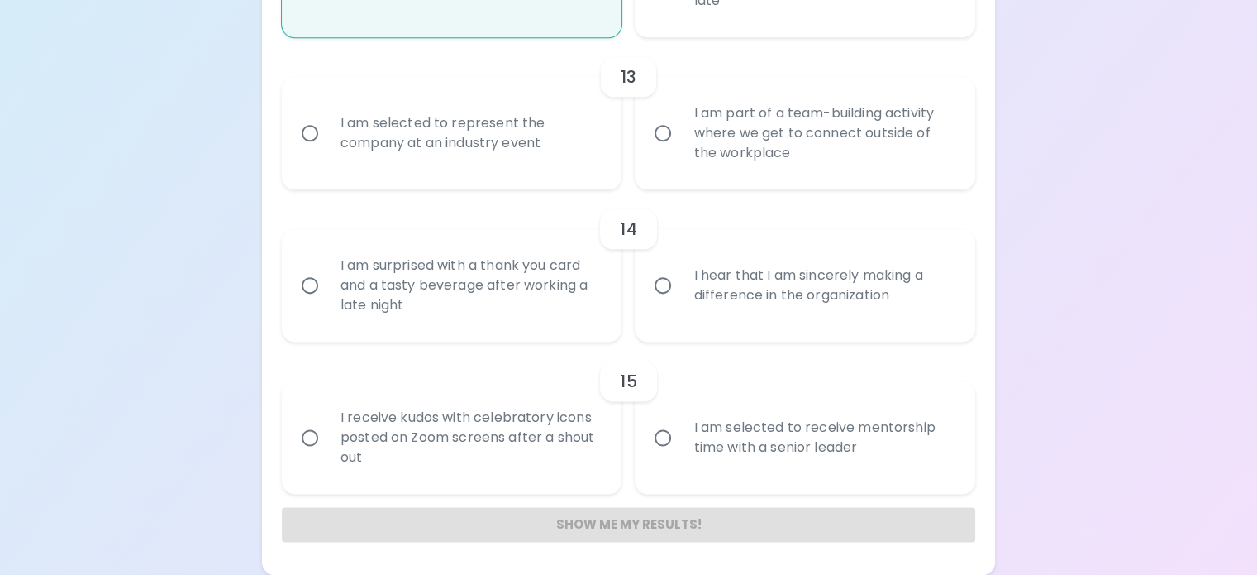
scroll to position [2583, 0]
radio input "true"
click at [635, 263] on label "I hear that I am sincerely making a difference in the organization" at bounding box center [796, 285] width 341 height 112
click at [646, 268] on input "I hear that I am sincerely making a difference in the organization" at bounding box center [663, 285] width 35 height 35
radio input "false"
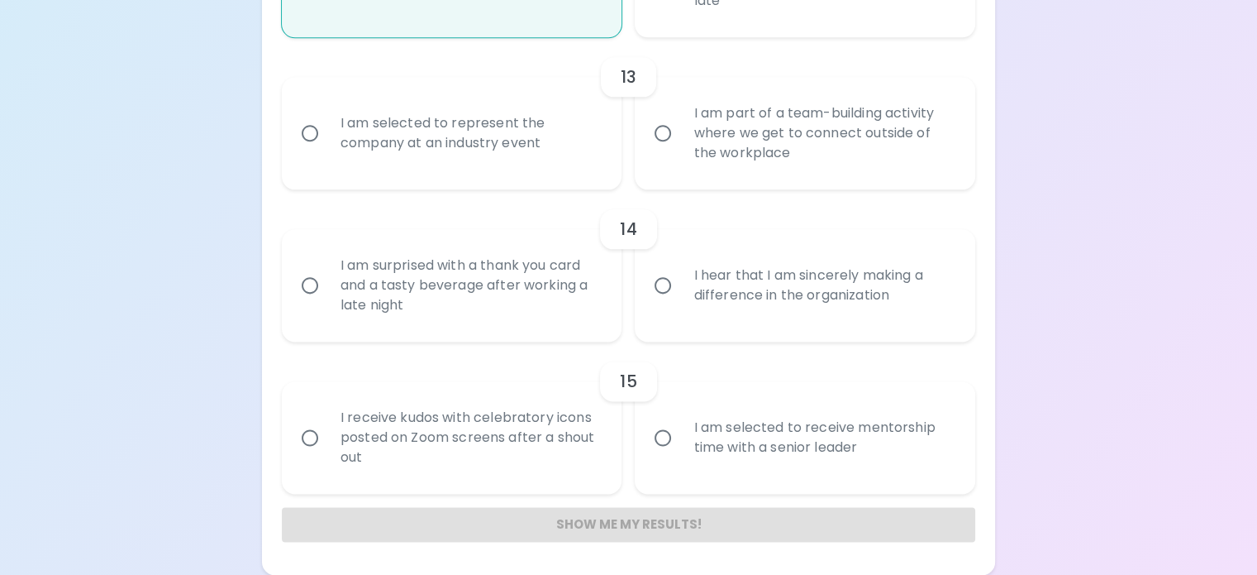
radio input "false"
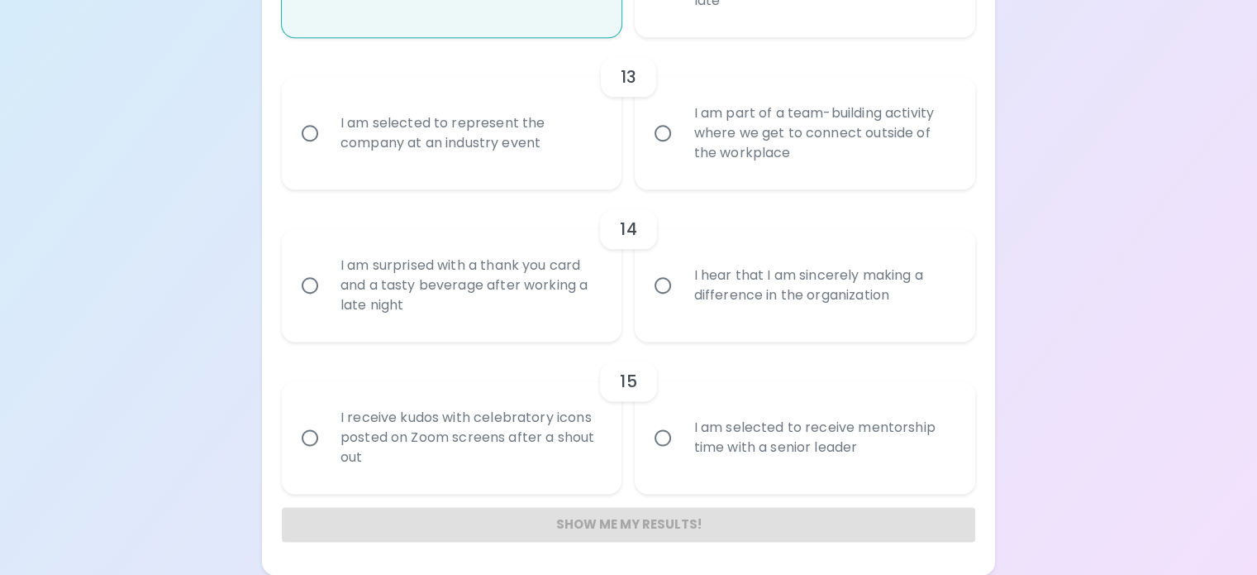
radio input "false"
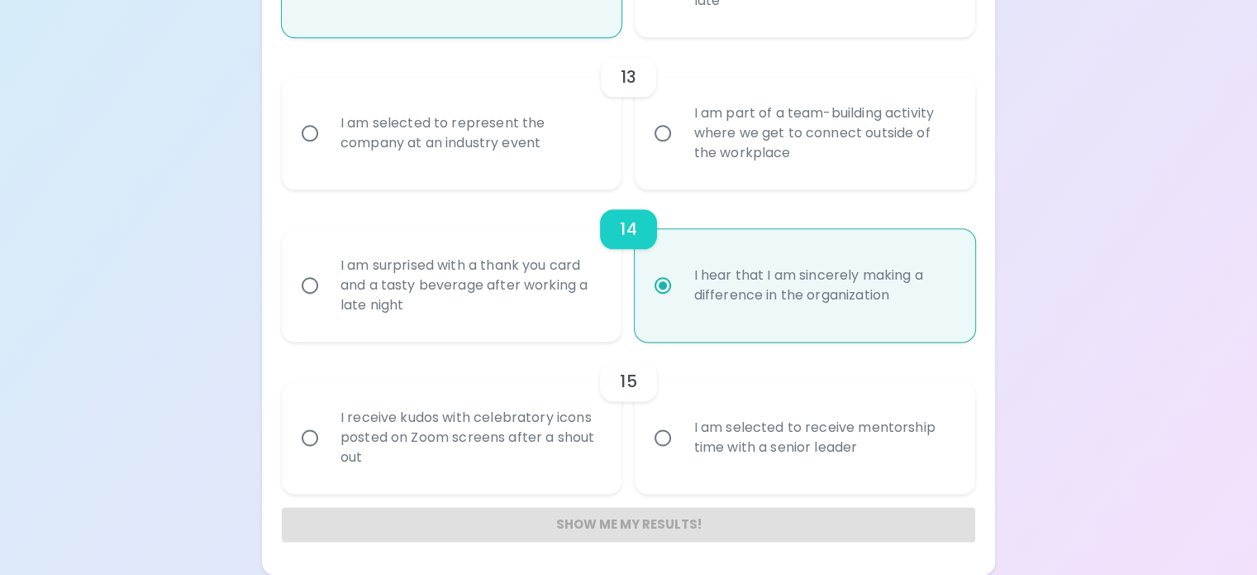
scroll to position [2593, 0]
radio input "true"
click at [414, 439] on label "I receive kudos with celebratory icons posted on Zoom screens after a shout out" at bounding box center [443, 437] width 341 height 112
click at [327, 439] on input "I receive kudos with celebratory icons posted on Zoom screens after a shout out" at bounding box center [310, 437] width 35 height 35
radio input "false"
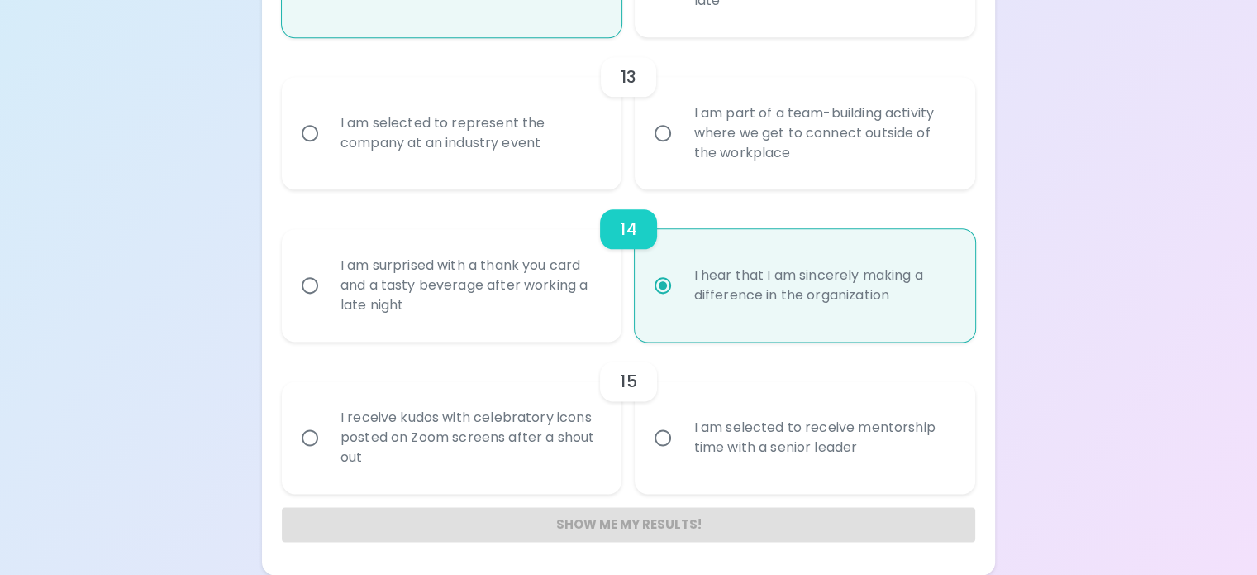
radio input "false"
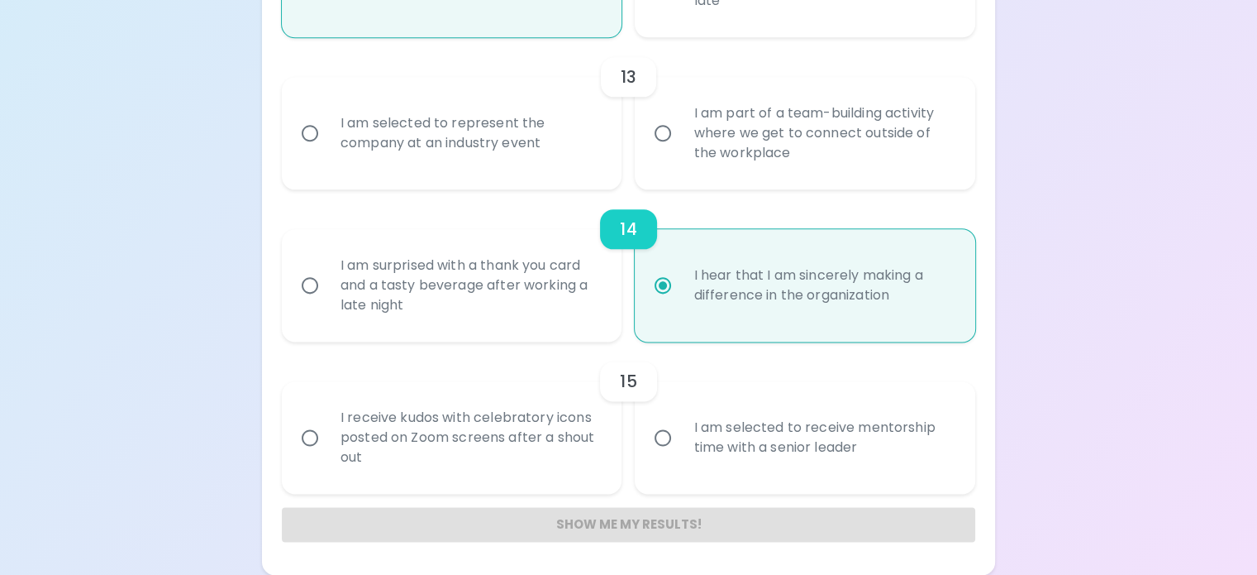
radio input "false"
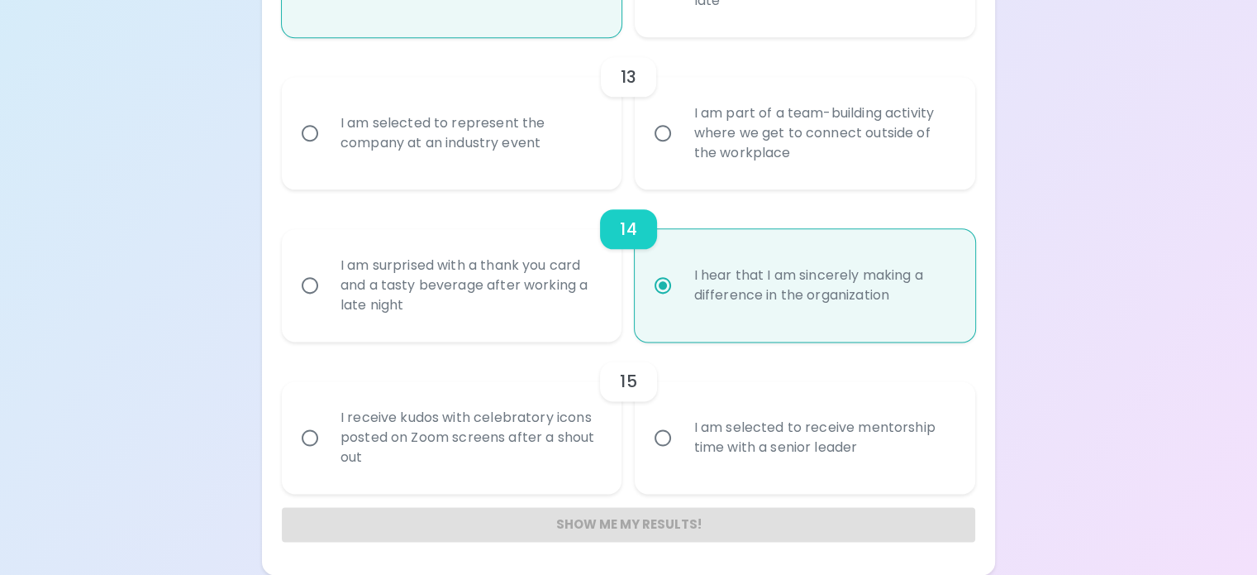
radio input "false"
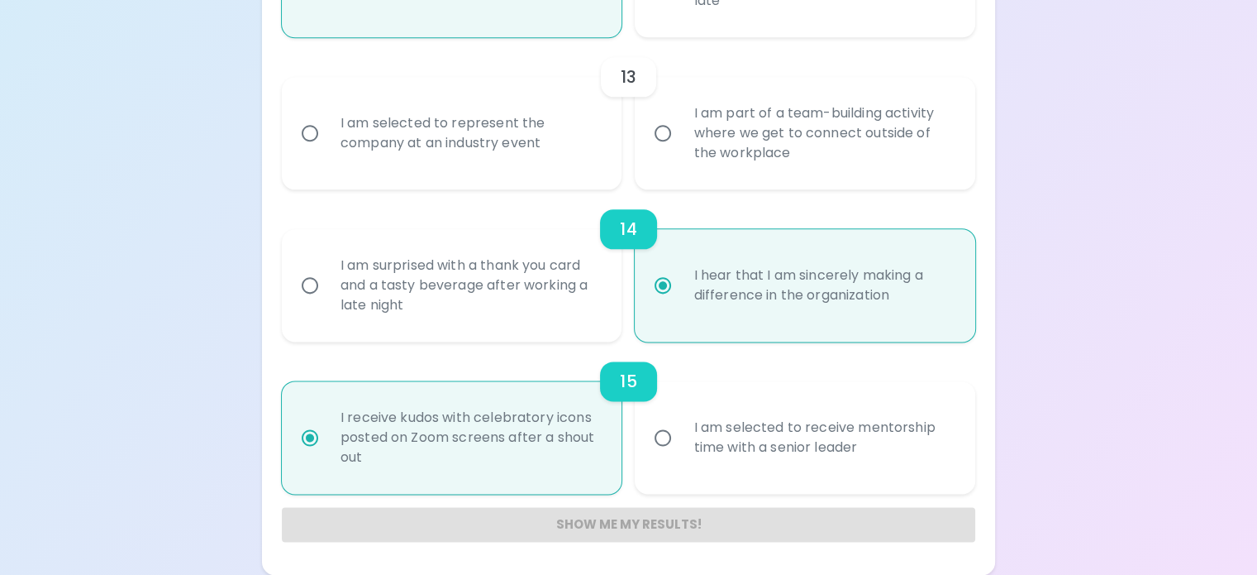
scroll to position [2345, 0]
radio input "true"
click at [684, 183] on div "I am part of a team-building activity where we get to connect outside of the wo…" at bounding box center [823, 132] width 286 height 99
click at [680, 150] on input "I am part of a team-building activity where we get to connect outside of the wo…" at bounding box center [663, 133] width 35 height 35
radio input "false"
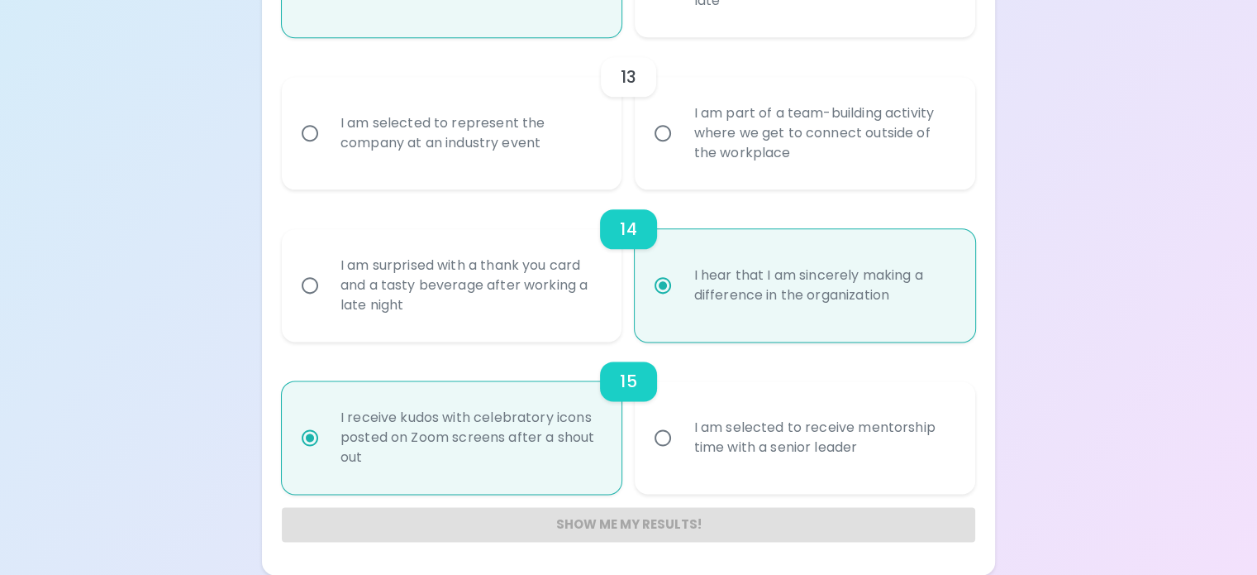
radio input "false"
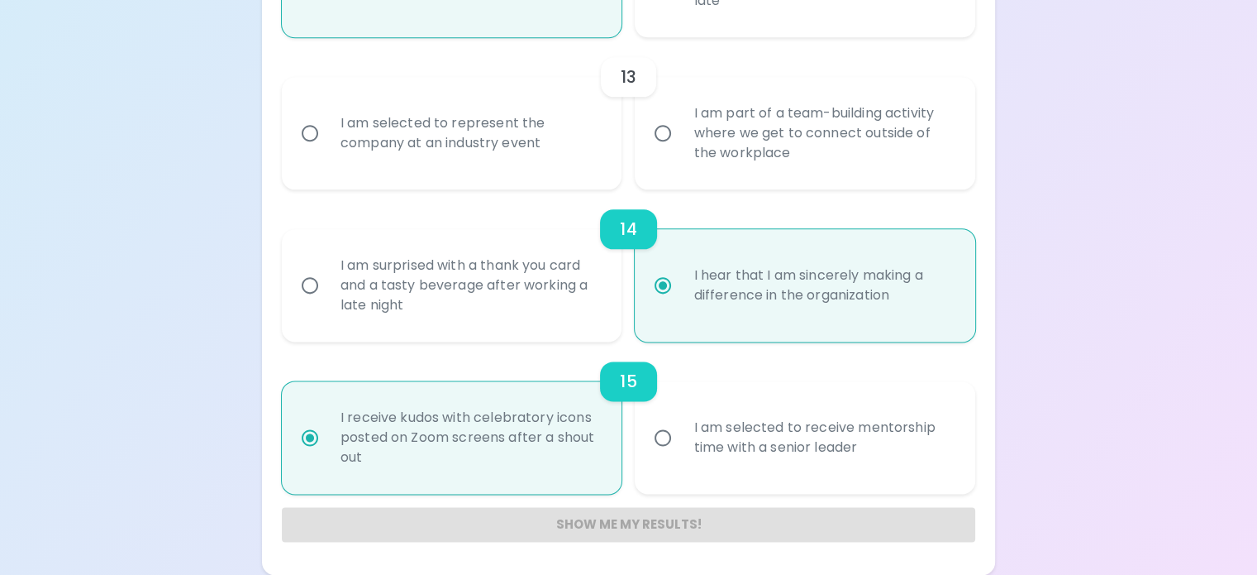
radio input "false"
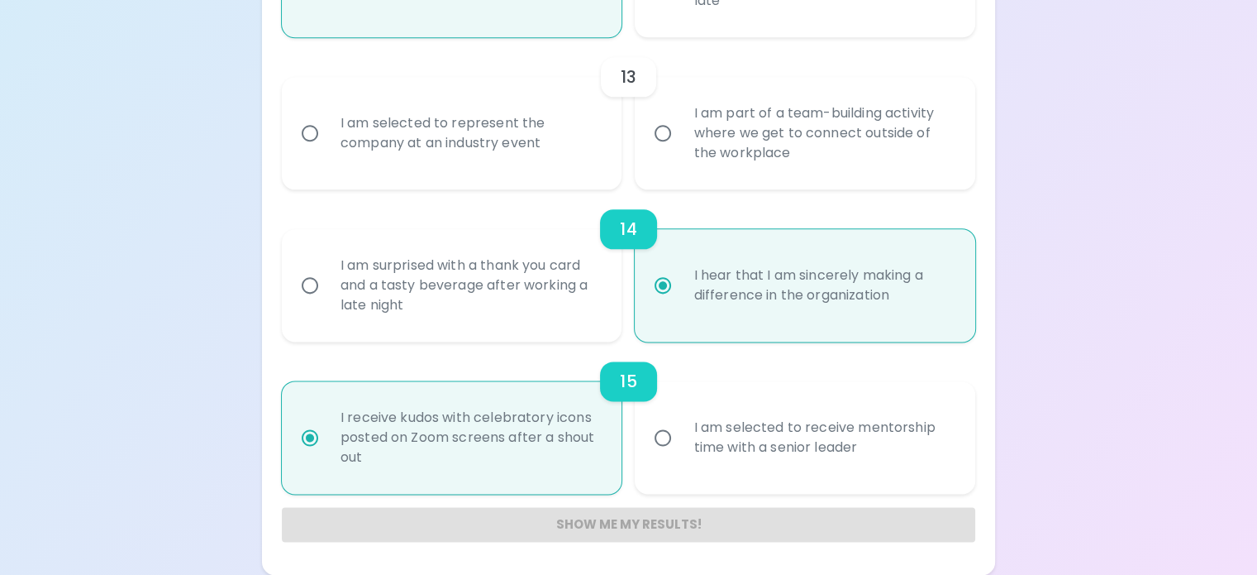
radio input "false"
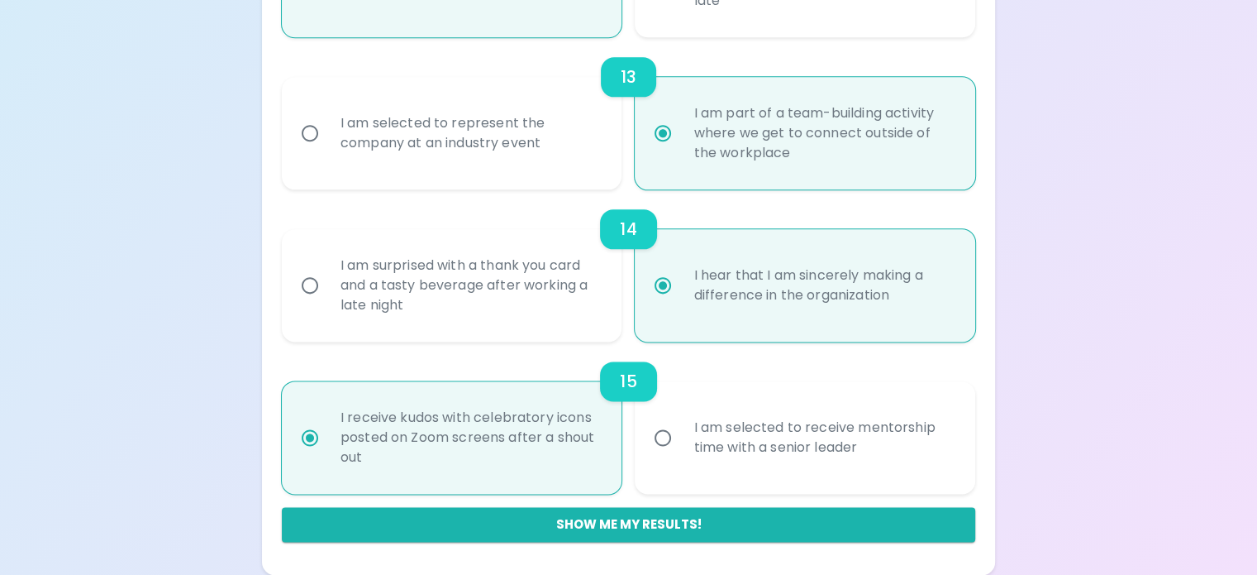
scroll to position [2593, 0]
radio input "true"
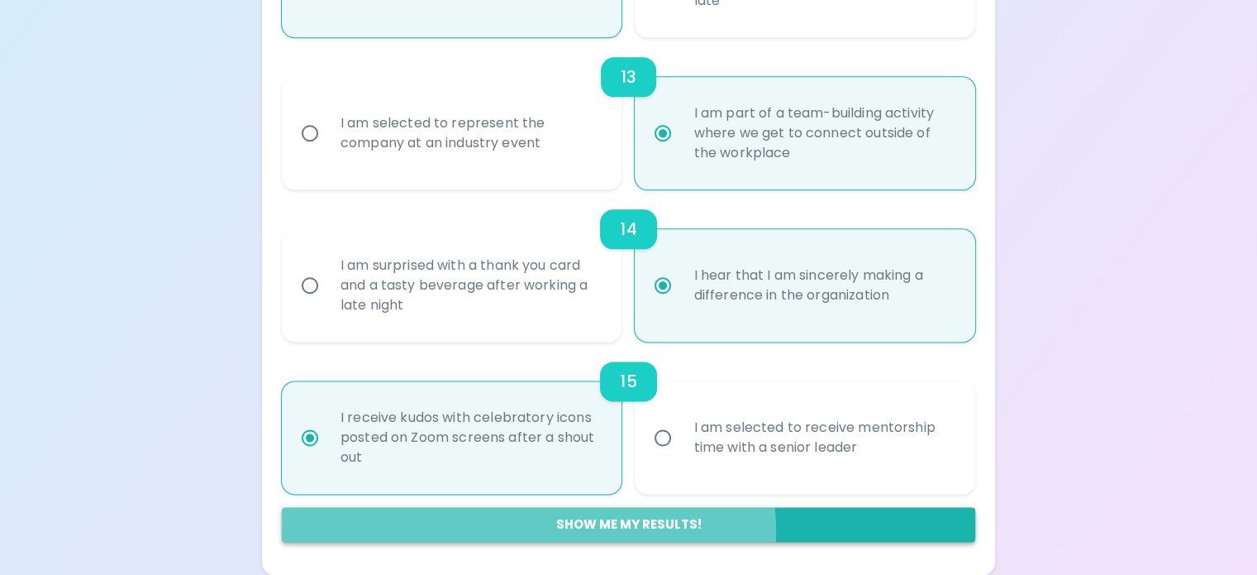
click at [633, 531] on button "Show me my results!" at bounding box center [629, 524] width 694 height 35
radio input "false"
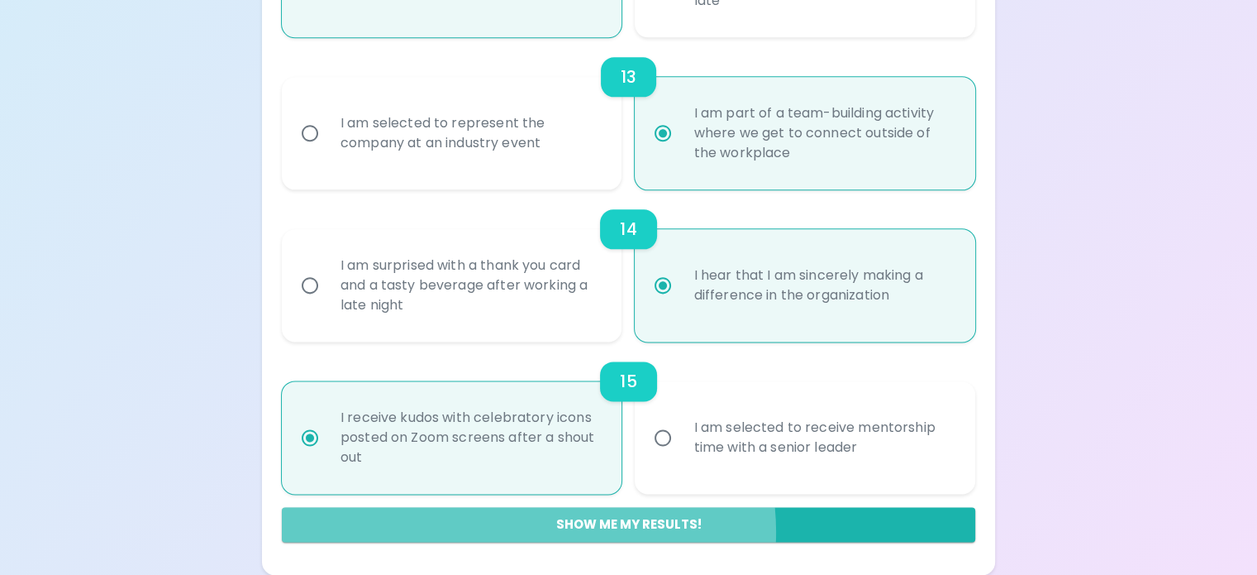
radio input "false"
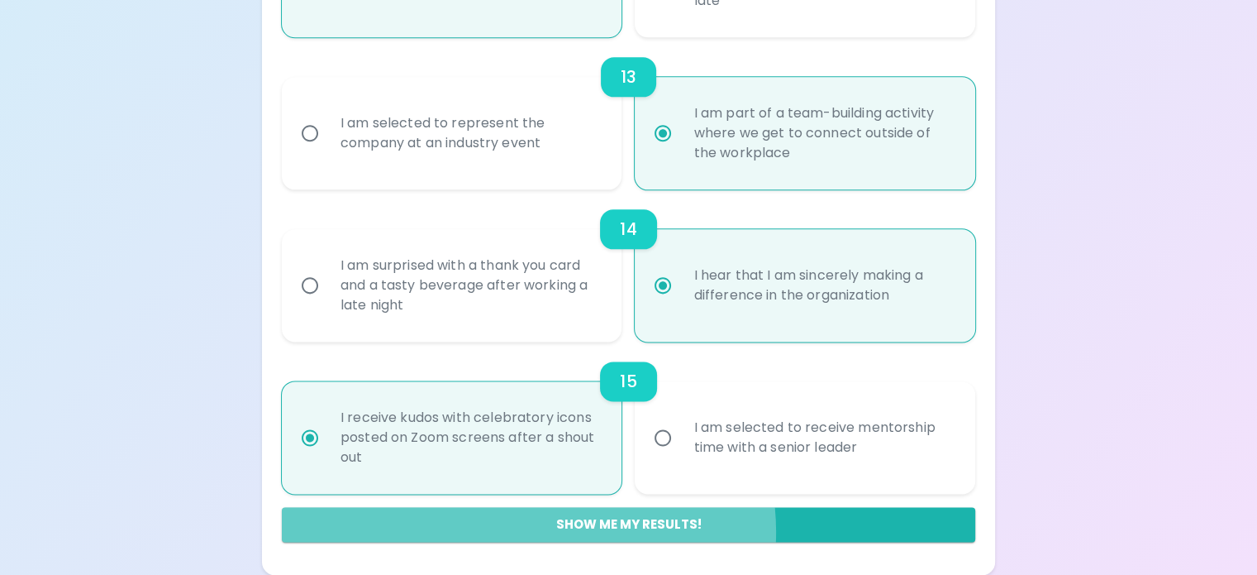
radio input "false"
radio input "true"
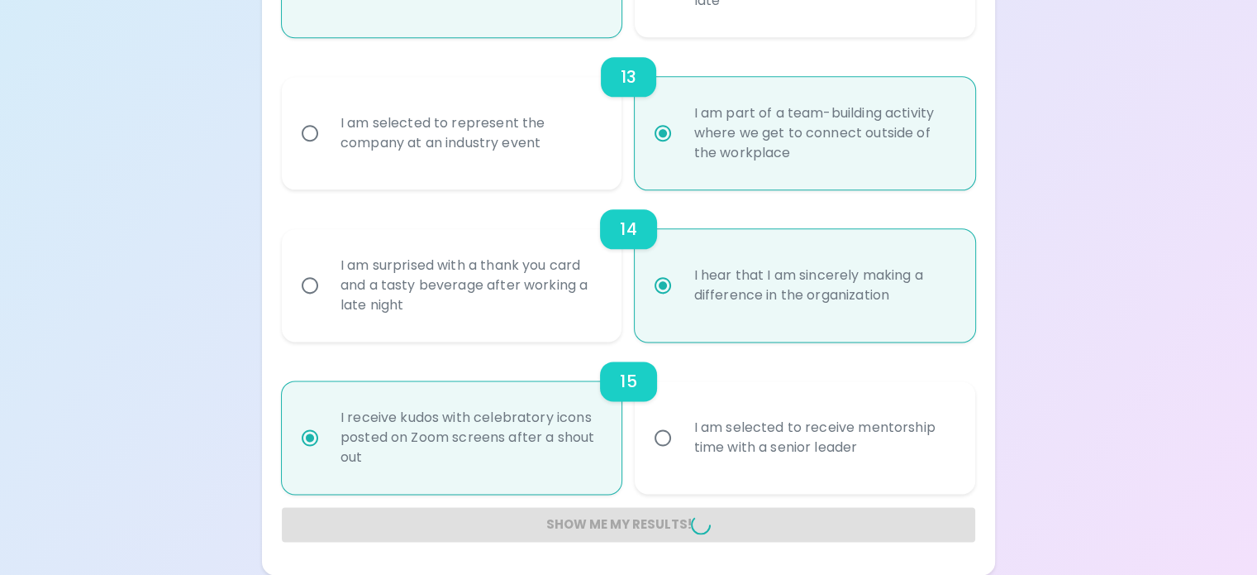
radio input "false"
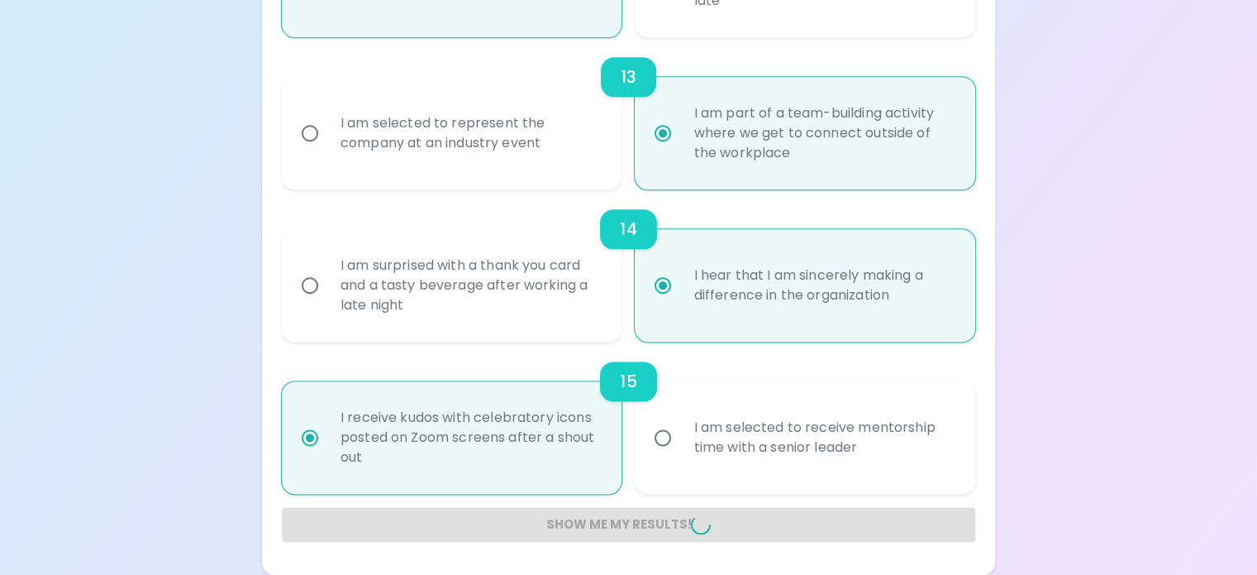
radio input "false"
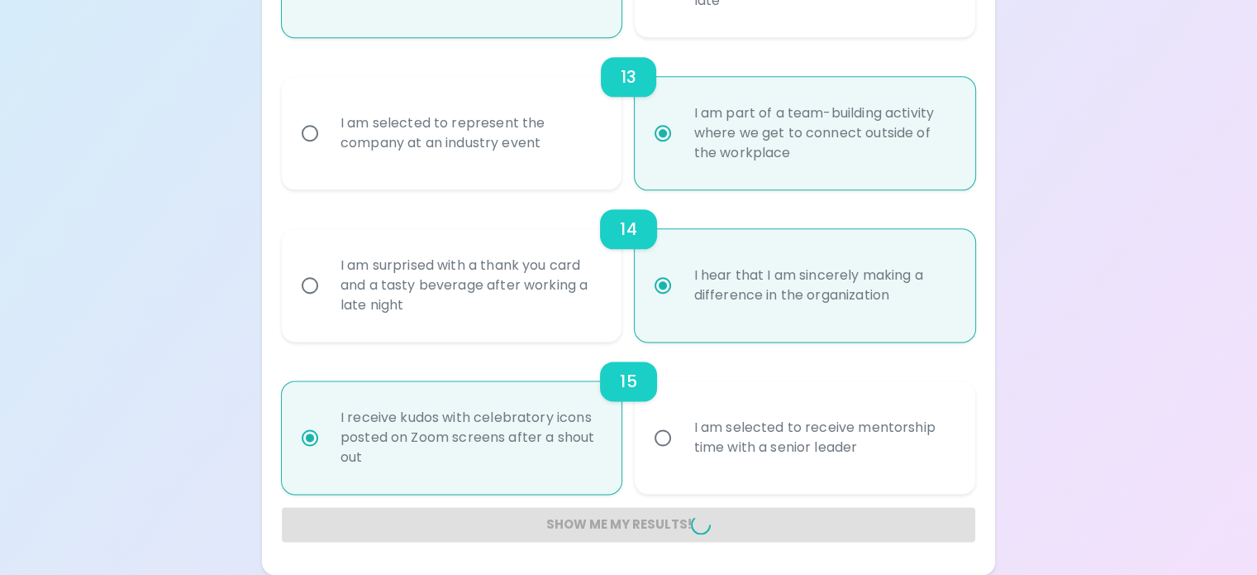
radio input "false"
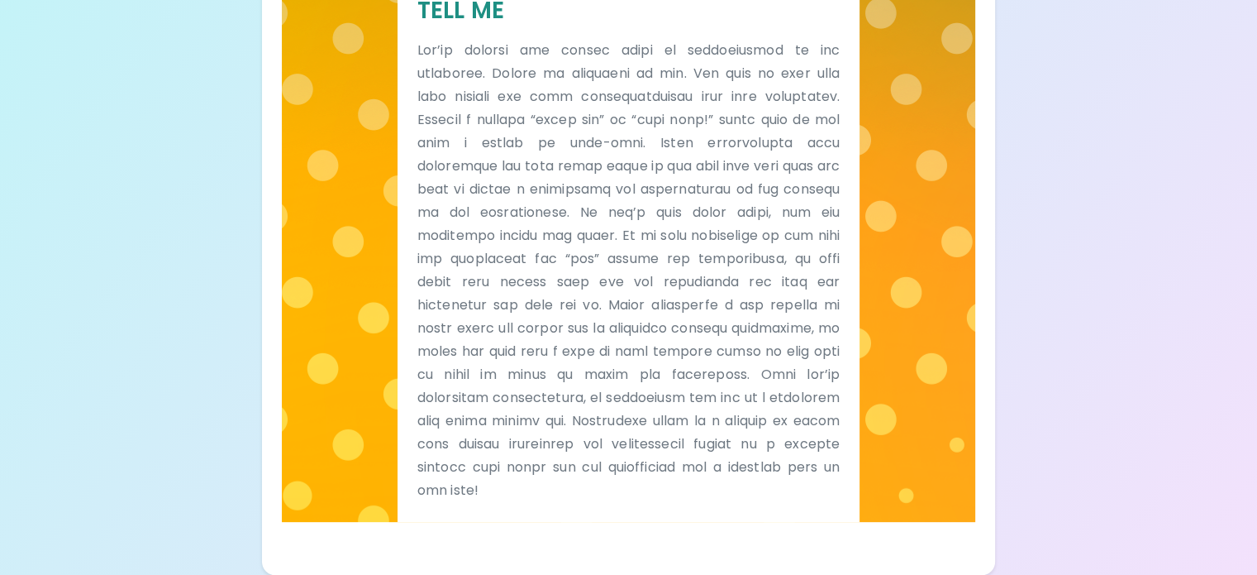
scroll to position [708, 0]
